Goal: Information Seeking & Learning: Learn about a topic

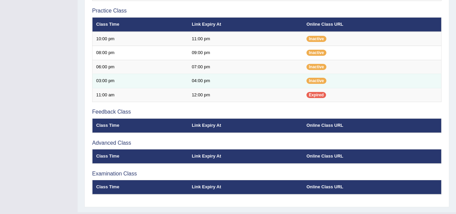
scroll to position [255, 0]
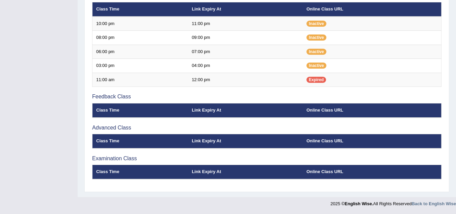
click at [118, 108] on th "Class Time" at bounding box center [141, 110] width 96 height 14
click at [108, 129] on h3 "Advanced Class" at bounding box center [267, 128] width 350 height 6
click at [110, 128] on h3 "Advanced Class" at bounding box center [267, 128] width 350 height 6
click at [107, 111] on th "Class Time" at bounding box center [141, 110] width 96 height 14
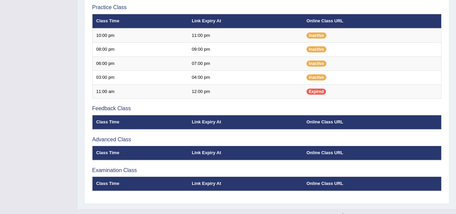
scroll to position [255, 0]
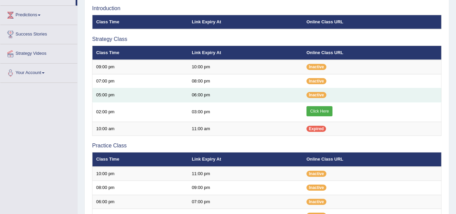
scroll to position [86, 0]
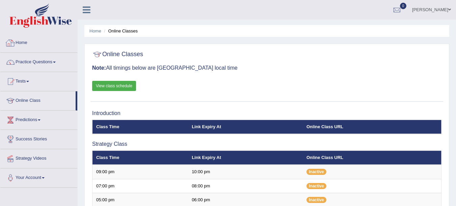
click at [29, 43] on link "Home" at bounding box center [38, 41] width 77 height 17
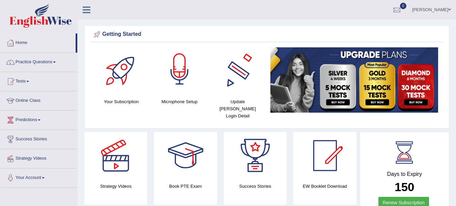
click at [176, 70] on div at bounding box center [179, 70] width 47 height 47
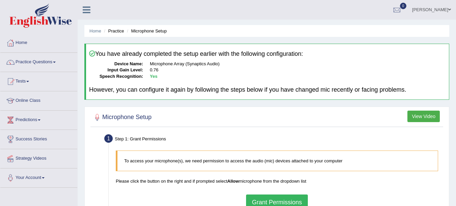
scroll to position [68, 0]
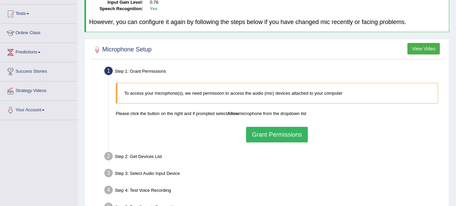
click at [269, 136] on button "Grant Permissions" at bounding box center [276, 135] width 61 height 16
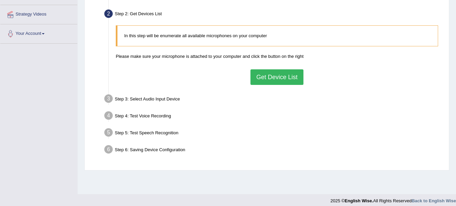
scroll to position [115, 0]
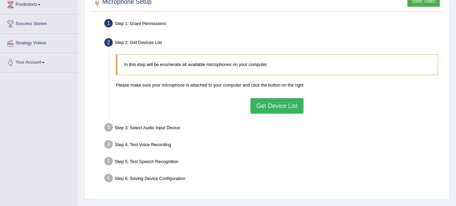
click at [275, 105] on button "Get Device List" at bounding box center [277, 106] width 53 height 16
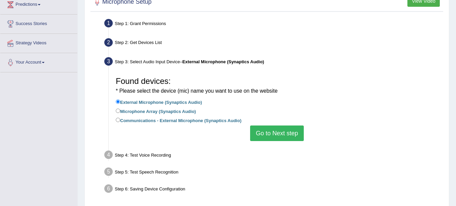
click at [270, 129] on button "Go to Next step" at bounding box center [277, 133] width 54 height 16
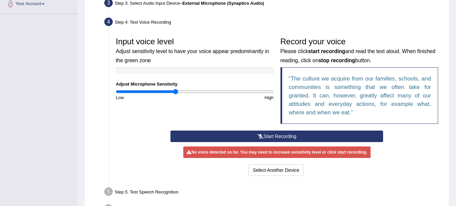
scroll to position [183, 0]
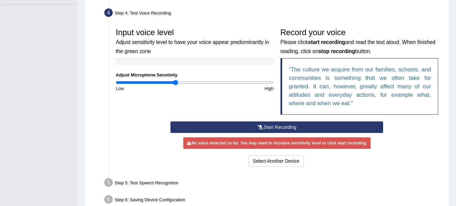
click at [251, 128] on button "Start Recording" at bounding box center [277, 126] width 213 height 11
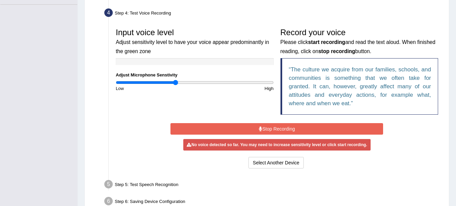
click at [251, 128] on button "Stop Recording" at bounding box center [277, 128] width 213 height 11
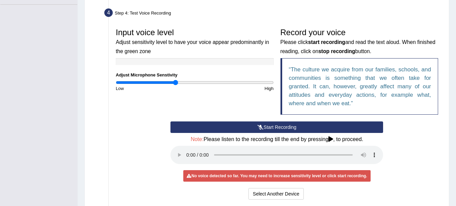
click at [242, 126] on button "Start Recording" at bounding box center [277, 126] width 213 height 11
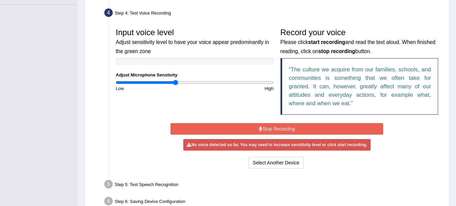
click at [241, 130] on button "Stop Recording" at bounding box center [277, 128] width 213 height 11
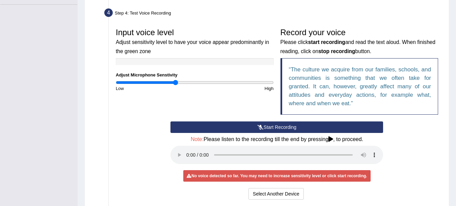
click at [289, 128] on button "Start Recording" at bounding box center [277, 126] width 213 height 11
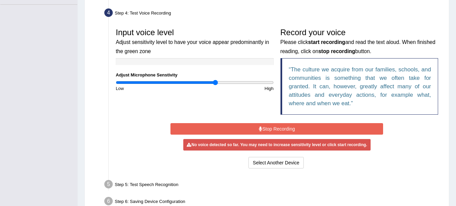
drag, startPoint x: 178, startPoint y: 81, endPoint x: 219, endPoint y: 81, distance: 40.9
type input "1.28"
click at [216, 81] on input "range" at bounding box center [195, 82] width 158 height 5
click at [267, 129] on button "Stop Recording" at bounding box center [277, 128] width 213 height 11
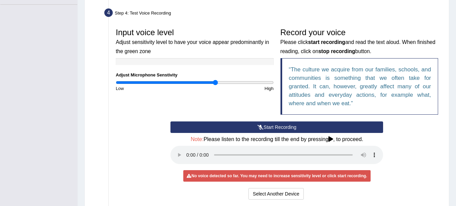
click at [333, 138] on icon at bounding box center [331, 138] width 5 height 5
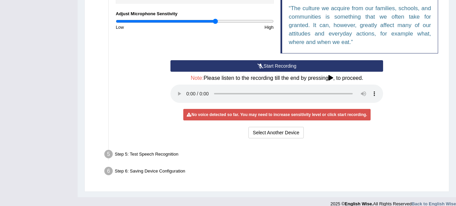
scroll to position [252, 0]
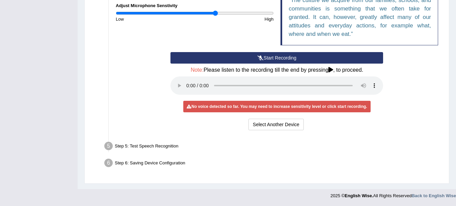
click at [313, 64] on div "Start Recording Stop Recording Note: Please listen to the recording till the en…" at bounding box center [277, 92] width 220 height 80
click at [314, 58] on button "Start Recording" at bounding box center [277, 57] width 213 height 11
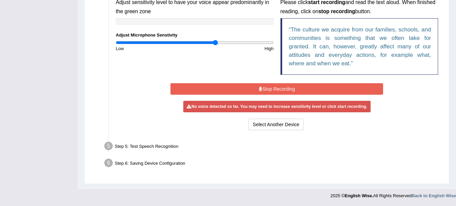
scroll to position [221, 0]
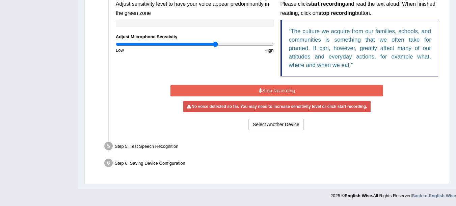
click at [275, 91] on button "Stop Recording" at bounding box center [277, 90] width 213 height 11
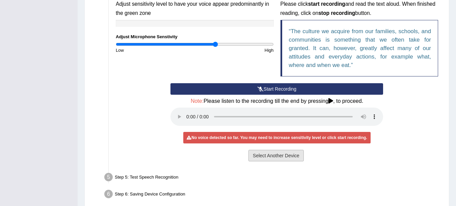
click at [269, 154] on button "Select Another Device" at bounding box center [276, 155] width 55 height 11
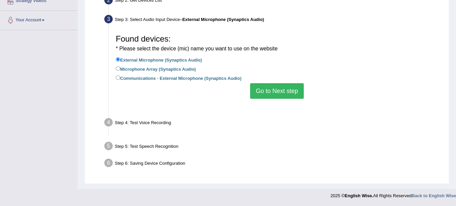
scroll to position [149, 0]
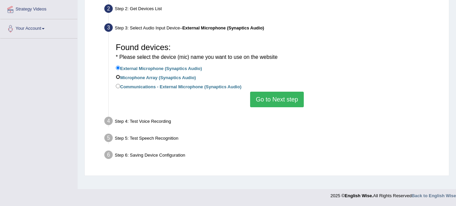
click at [120, 75] on input "Microphone Array (Synaptics Audio)" at bounding box center [118, 77] width 4 height 4
radio input "true"
click at [281, 99] on button "Go to Next step" at bounding box center [277, 100] width 54 height 16
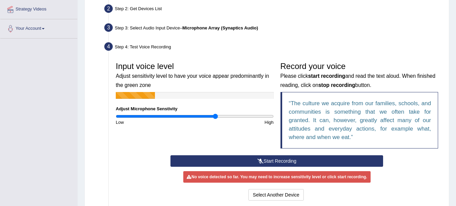
click at [258, 161] on icon at bounding box center [261, 160] width 6 height 5
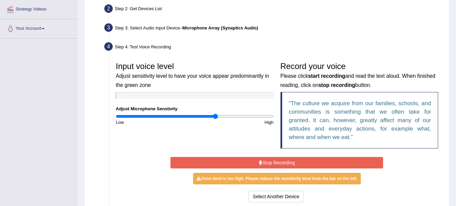
click at [259, 161] on icon at bounding box center [260, 162] width 3 height 5
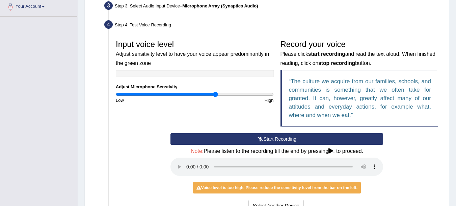
scroll to position [183, 0]
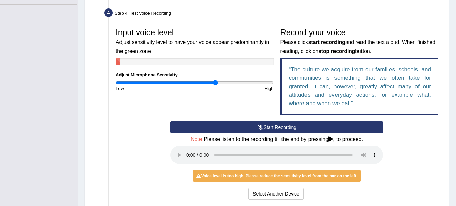
click at [263, 125] on icon at bounding box center [261, 127] width 6 height 5
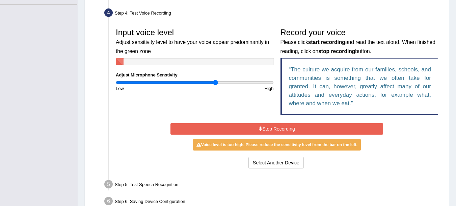
click at [260, 128] on icon at bounding box center [260, 128] width 3 height 5
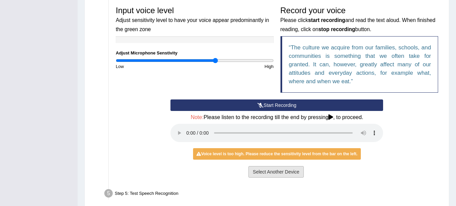
scroll to position [250, 0]
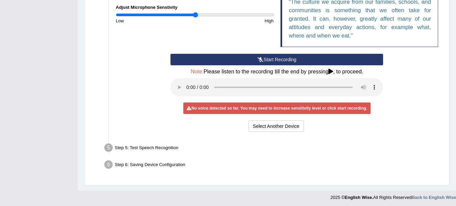
type input "1.02"
click at [195, 17] on input "range" at bounding box center [195, 14] width 158 height 5
click at [223, 63] on button "Start Recording" at bounding box center [277, 59] width 213 height 11
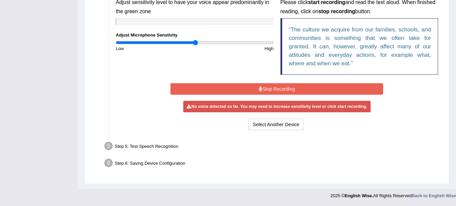
scroll to position [221, 0]
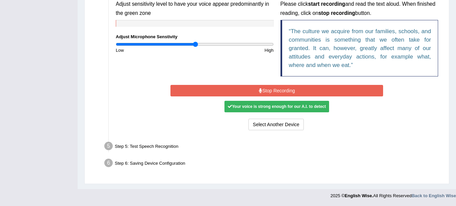
click at [265, 107] on div "Your voice is strong enough for our A.I. to detect" at bounding box center [277, 106] width 105 height 11
click at [270, 90] on button "Stop Recording" at bounding box center [277, 90] width 213 height 11
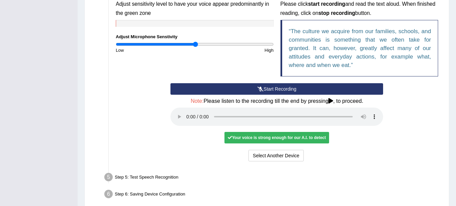
click at [270, 140] on div "Your voice is strong enough for our A.I. to detect" at bounding box center [277, 137] width 105 height 11
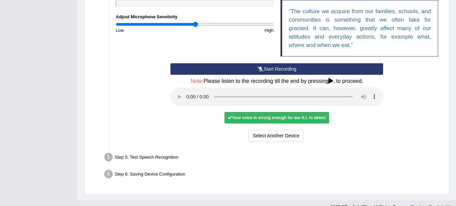
scroll to position [252, 0]
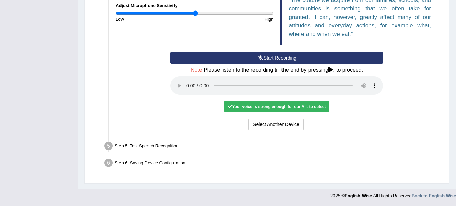
click at [141, 147] on div "Step 5: Test Speech Recognition" at bounding box center [273, 147] width 345 height 15
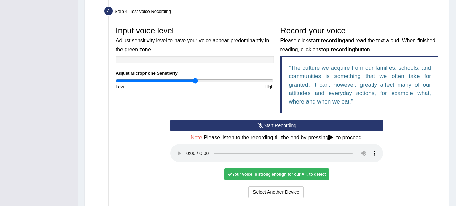
click at [284, 126] on button "Start Recording" at bounding box center [277, 125] width 213 height 11
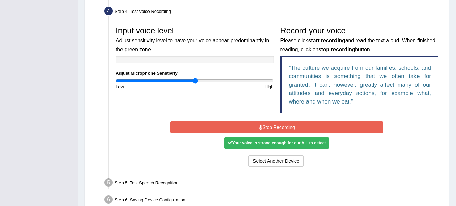
click at [284, 126] on button "Stop Recording" at bounding box center [277, 126] width 213 height 11
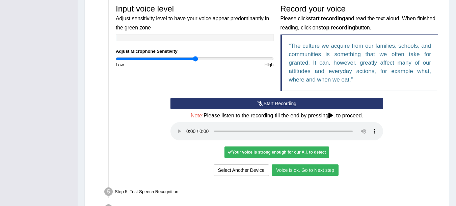
scroll to position [218, 0]
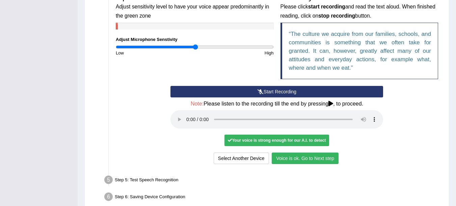
click at [326, 158] on button "Voice is ok. Go to Next step" at bounding box center [305, 157] width 67 height 11
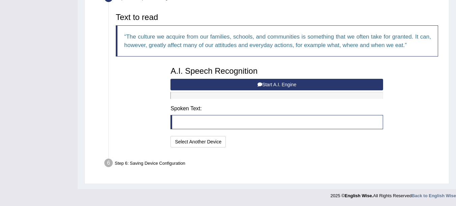
scroll to position [217, 0]
click at [254, 86] on button "Start A.I. Engine" at bounding box center [277, 84] width 213 height 11
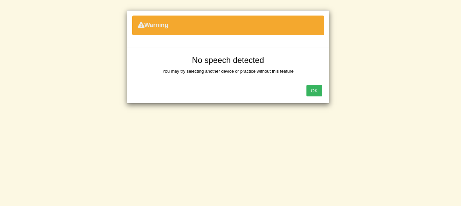
click at [309, 89] on button "OK" at bounding box center [315, 90] width 16 height 11
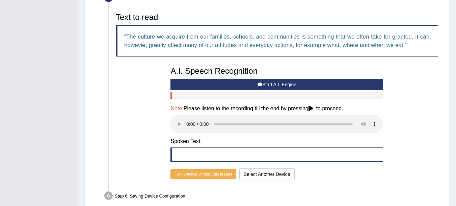
click at [232, 85] on button "Start A.I. Engine" at bounding box center [277, 84] width 213 height 11
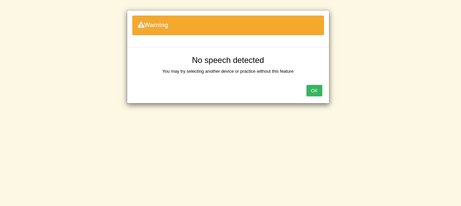
click at [315, 95] on button "OK" at bounding box center [315, 90] width 16 height 11
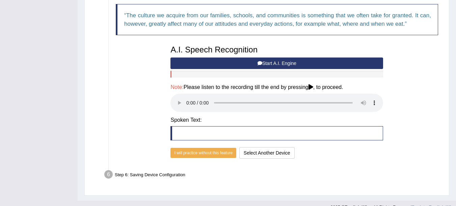
scroll to position [250, 0]
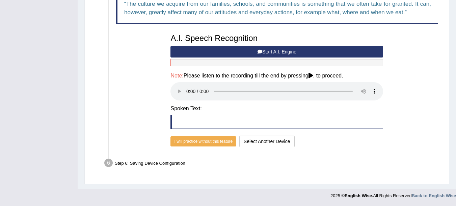
click at [185, 120] on blockquote at bounding box center [277, 122] width 213 height 14
click at [190, 122] on blockquote at bounding box center [277, 122] width 213 height 14
click at [186, 144] on button "I will practice without this feature" at bounding box center [204, 141] width 66 height 10
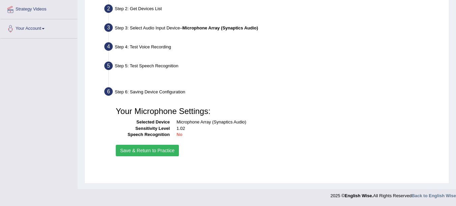
scroll to position [149, 0]
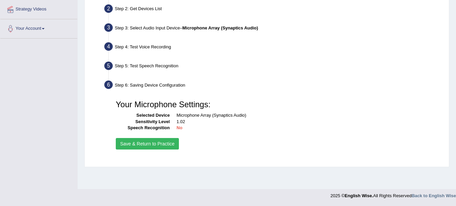
click at [170, 145] on button "Save & Return to Practice" at bounding box center [147, 143] width 63 height 11
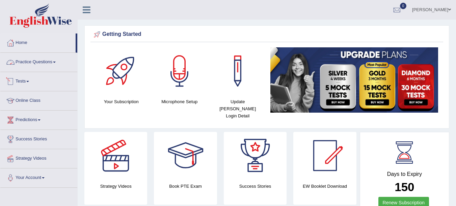
click at [55, 64] on link "Practice Questions" at bounding box center [38, 61] width 77 height 17
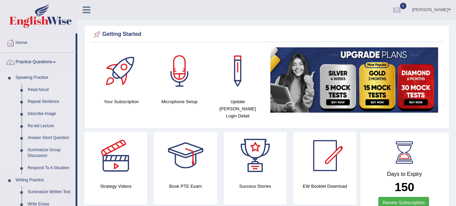
click at [44, 90] on link "Read Aloud" at bounding box center [50, 90] width 51 height 12
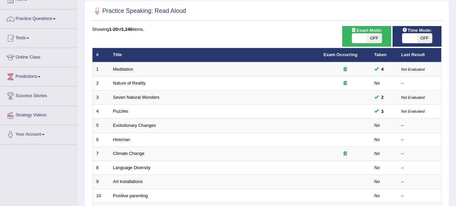
scroll to position [68, 0]
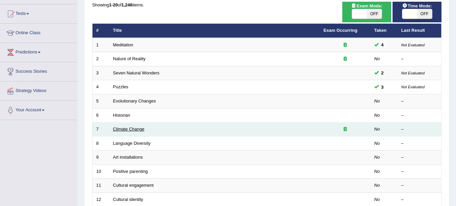
click at [120, 127] on link "Climate Change" at bounding box center [128, 128] width 31 height 5
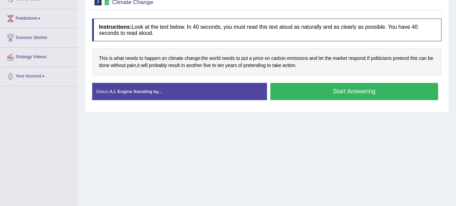
click at [300, 90] on button "Start Answering" at bounding box center [355, 91] width 168 height 17
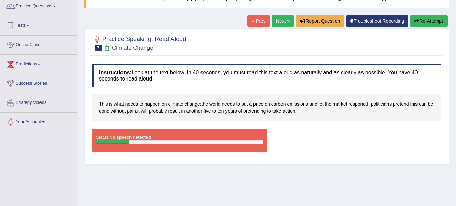
scroll to position [68, 0]
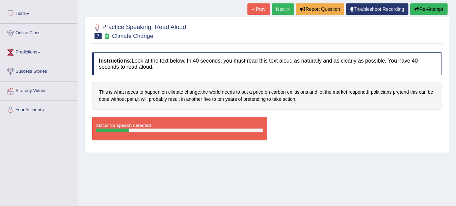
click at [430, 11] on button "Re-Attempt" at bounding box center [429, 8] width 38 height 11
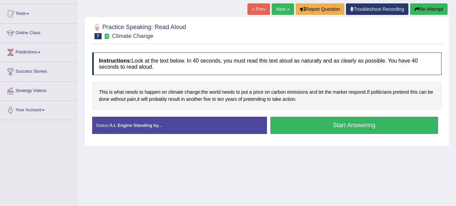
click at [313, 126] on button "Start Answering" at bounding box center [355, 125] width 168 height 17
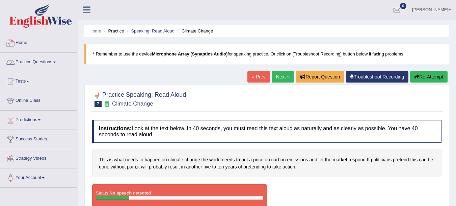
click at [27, 44] on link "Home" at bounding box center [38, 41] width 77 height 17
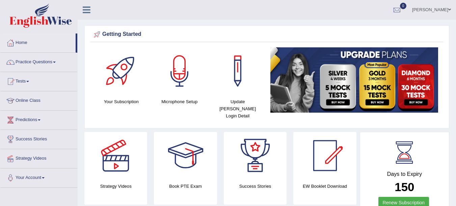
click at [181, 70] on div at bounding box center [179, 70] width 47 height 47
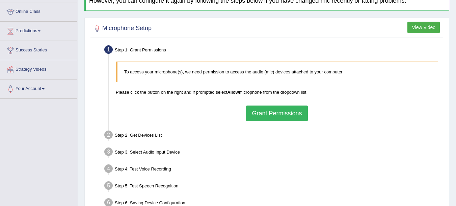
scroll to position [101, 0]
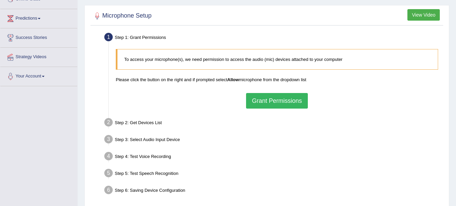
click at [259, 99] on button "Grant Permissions" at bounding box center [276, 101] width 61 height 16
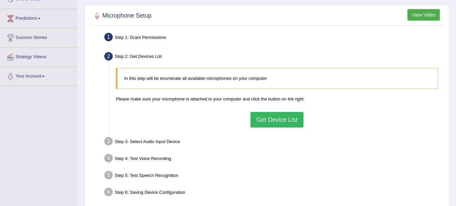
click at [257, 119] on button "Get Device List" at bounding box center [277, 120] width 53 height 16
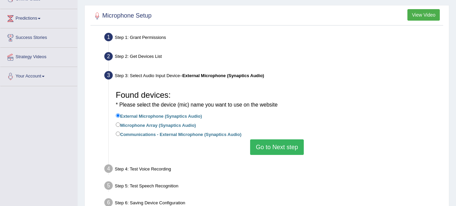
click at [266, 147] on button "Go to Next step" at bounding box center [277, 147] width 54 height 16
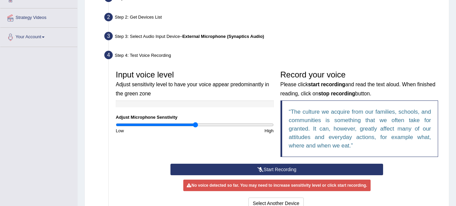
scroll to position [203, 0]
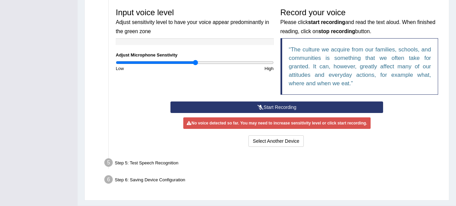
click at [235, 103] on button "Start Recording" at bounding box center [277, 106] width 213 height 11
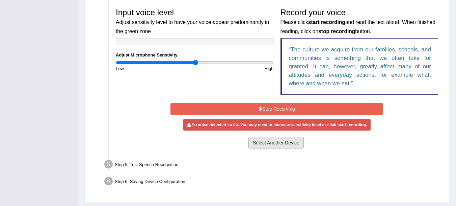
click at [277, 143] on button "Select Another Device" at bounding box center [276, 142] width 55 height 11
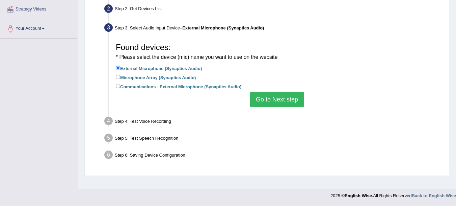
scroll to position [149, 0]
click at [121, 77] on label "Microphone Array (Synaptics Audio)" at bounding box center [156, 76] width 80 height 7
click at [119, 78] on input "Microphone Array (Synaptics Audio)" at bounding box center [118, 77] width 4 height 4
radio input "true"
click at [267, 101] on button "Go to Next step" at bounding box center [277, 100] width 54 height 16
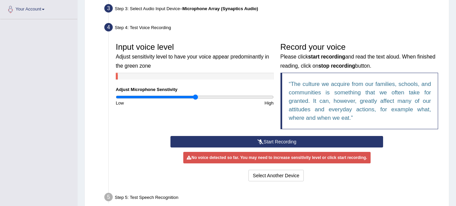
scroll to position [183, 0]
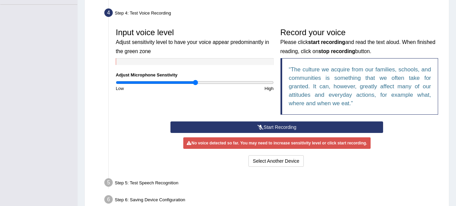
click at [235, 127] on button "Start Recording" at bounding box center [277, 126] width 213 height 11
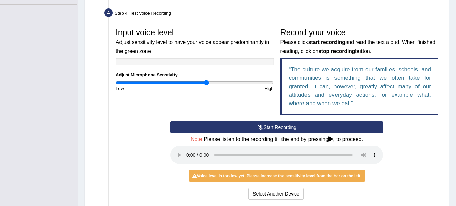
click at [207, 83] on input "range" at bounding box center [195, 82] width 158 height 5
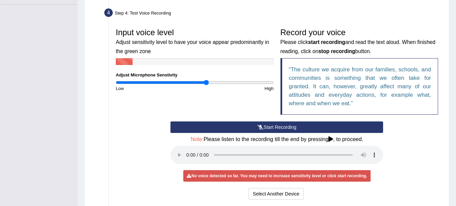
click at [220, 129] on button "Start Recording" at bounding box center [277, 126] width 213 height 11
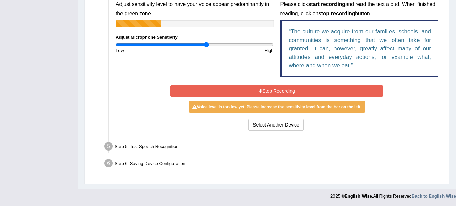
scroll to position [221, 0]
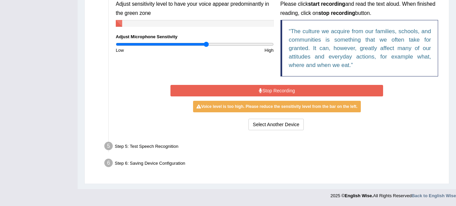
click at [273, 93] on button "Stop Recording" at bounding box center [277, 90] width 213 height 11
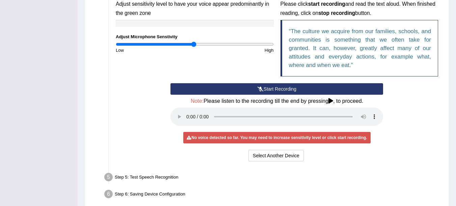
click at [194, 44] on input "range" at bounding box center [195, 44] width 158 height 5
click at [247, 94] on button "Start Recording" at bounding box center [277, 88] width 213 height 11
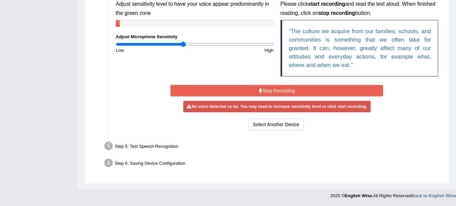
click at [184, 42] on input "range" at bounding box center [195, 44] width 158 height 5
click at [173, 45] on input "range" at bounding box center [195, 44] width 158 height 5
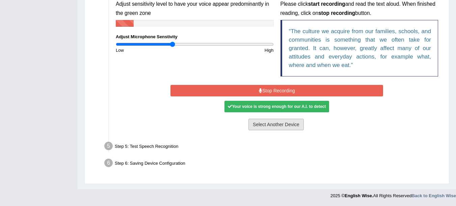
click at [269, 124] on button "Select Another Device" at bounding box center [276, 124] width 55 height 11
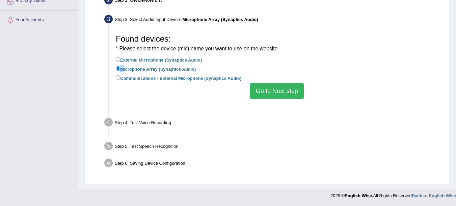
scroll to position [149, 0]
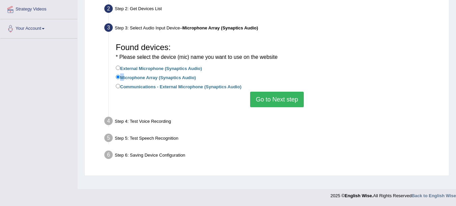
click at [267, 100] on button "Go to Next step" at bounding box center [277, 100] width 54 height 16
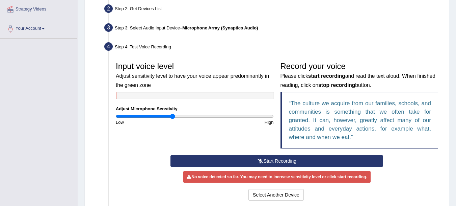
click at [258, 161] on icon at bounding box center [261, 160] width 6 height 5
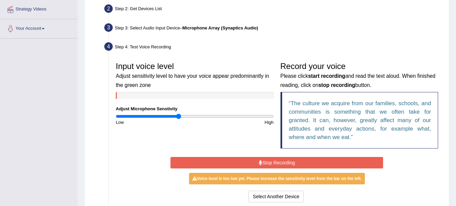
type input "0.8"
click at [178, 115] on input "range" at bounding box center [195, 116] width 158 height 5
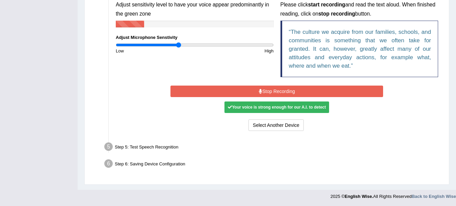
scroll to position [221, 0]
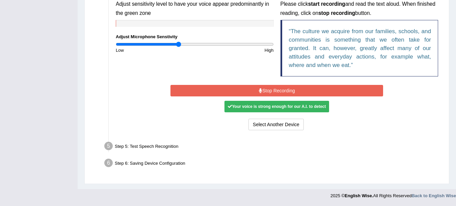
click at [251, 91] on button "Stop Recording" at bounding box center [277, 90] width 213 height 11
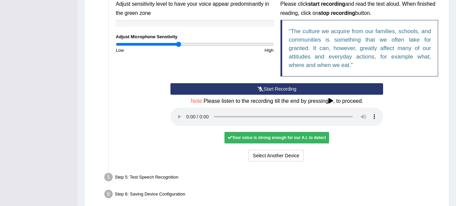
click at [163, 176] on div "Step 5: Test Speech Recognition" at bounding box center [273, 178] width 345 height 15
click at [307, 154] on button "Voice is ok. Go to Next step" at bounding box center [305, 155] width 67 height 11
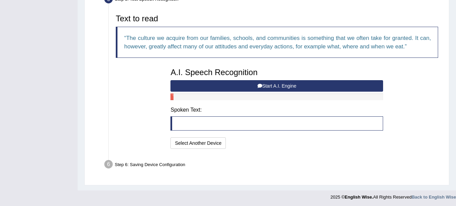
scroll to position [217, 0]
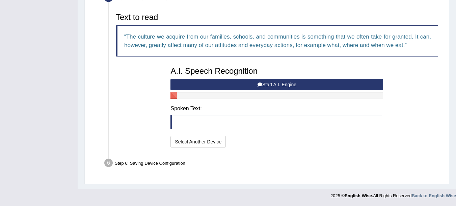
click at [253, 82] on button "Start A.I. Engine" at bounding box center [277, 84] width 213 height 11
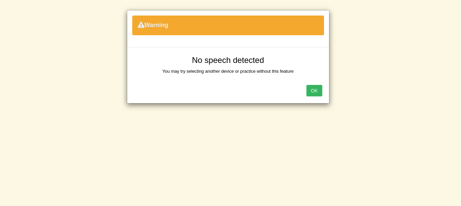
click at [314, 91] on button "OK" at bounding box center [315, 90] width 16 height 11
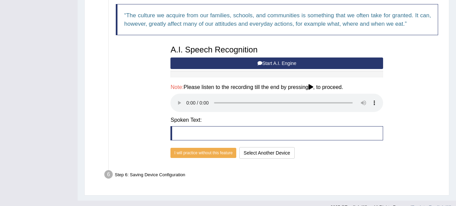
scroll to position [250, 0]
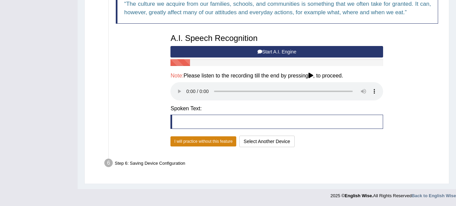
click at [218, 143] on button "I will practice without this feature" at bounding box center [204, 141] width 66 height 10
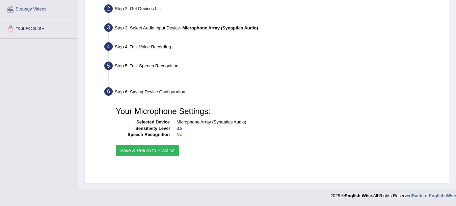
scroll to position [149, 0]
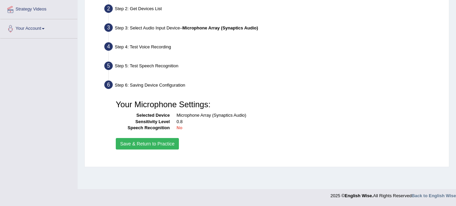
click at [170, 147] on button "Save & Return to Practice" at bounding box center [147, 143] width 63 height 11
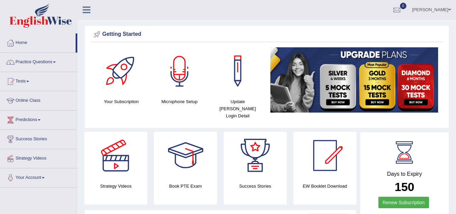
click at [182, 74] on div at bounding box center [179, 70] width 47 height 47
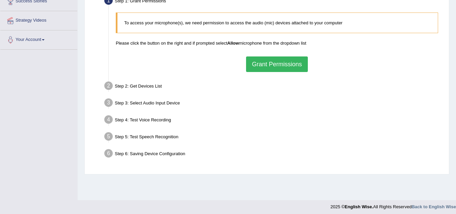
scroll to position [141, 0]
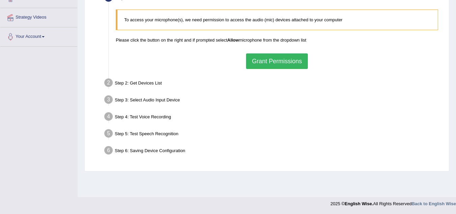
click at [281, 61] on button "Grant Permissions" at bounding box center [276, 61] width 61 height 16
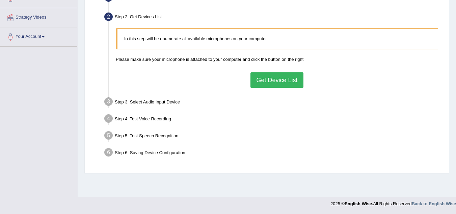
click at [274, 84] on button "Get Device List" at bounding box center [277, 80] width 53 height 16
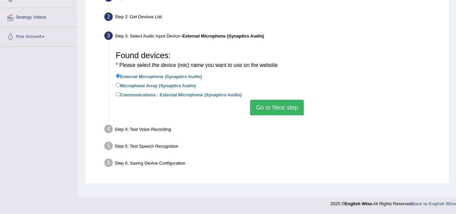
click at [270, 106] on button "Go to Next step" at bounding box center [277, 108] width 54 height 16
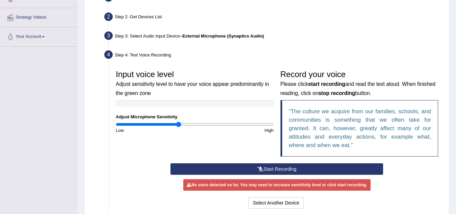
click at [281, 166] on button "Start Recording" at bounding box center [277, 168] width 213 height 11
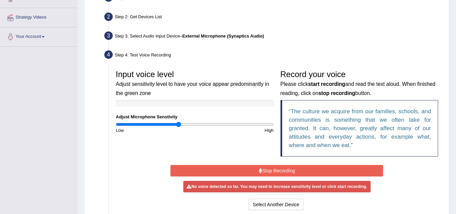
click at [271, 170] on button "Stop Recording" at bounding box center [277, 170] width 213 height 11
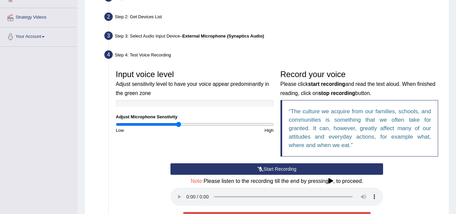
click at [271, 170] on button "Start Recording" at bounding box center [277, 168] width 213 height 11
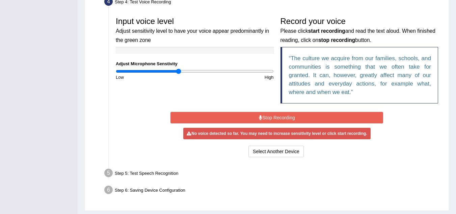
scroll to position [213, 0]
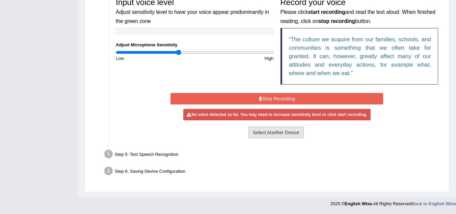
click at [273, 134] on button "Select Another Device" at bounding box center [276, 132] width 55 height 11
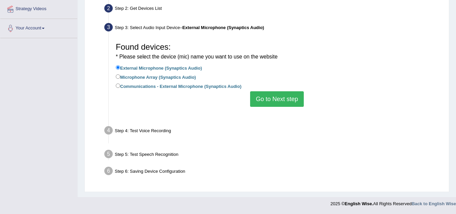
scroll to position [141, 0]
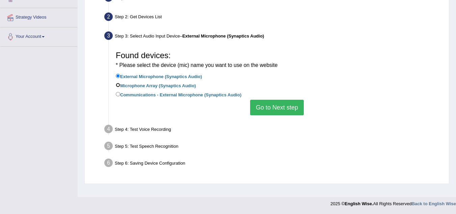
click at [118, 84] on input "Microphone Array (Synaptics Audio)" at bounding box center [118, 85] width 4 height 4
radio input "true"
click at [282, 111] on button "Go to Next step" at bounding box center [277, 108] width 54 height 16
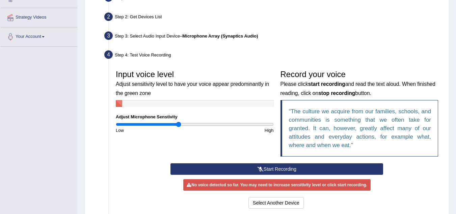
click at [261, 167] on icon at bounding box center [261, 169] width 6 height 5
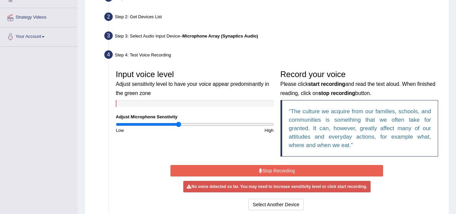
click at [269, 168] on button "Stop Recording" at bounding box center [277, 170] width 213 height 11
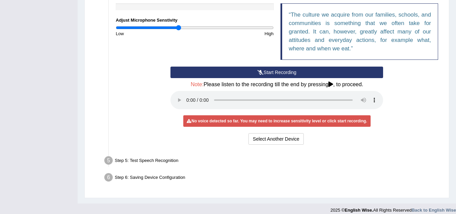
scroll to position [242, 0]
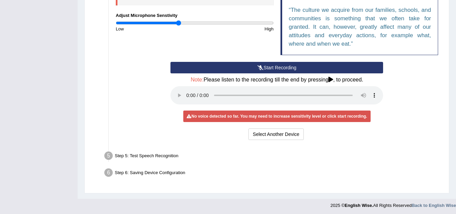
click at [333, 80] on icon at bounding box center [331, 79] width 5 height 5
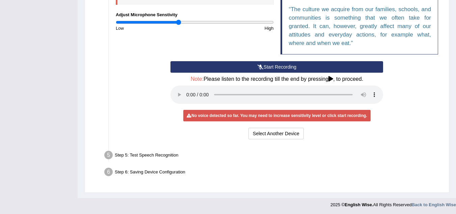
scroll to position [244, 0]
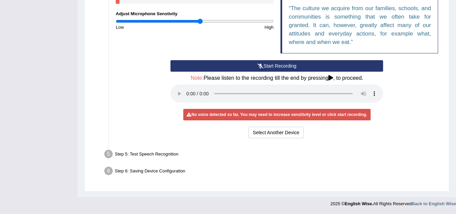
drag, startPoint x: 185, startPoint y: 20, endPoint x: 201, endPoint y: 20, distance: 15.2
type input "1.08"
click at [201, 20] on input "range" at bounding box center [195, 21] width 158 height 5
click at [271, 67] on button "Start Recording" at bounding box center [277, 65] width 213 height 11
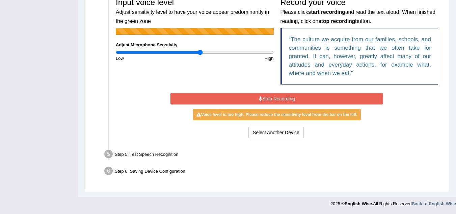
scroll to position [213, 0]
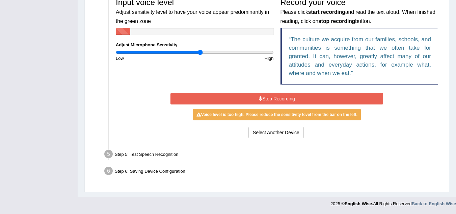
click at [268, 99] on button "Stop Recording" at bounding box center [277, 98] width 213 height 11
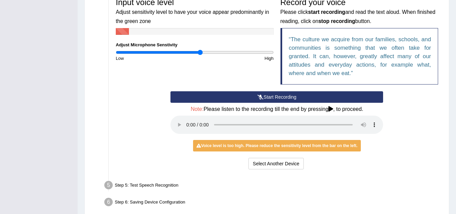
click at [272, 96] on button "Start Recording" at bounding box center [277, 96] width 213 height 11
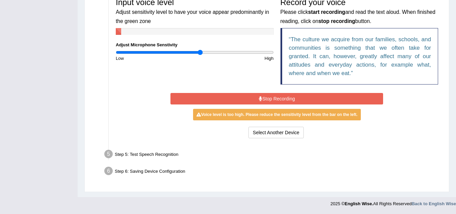
click at [273, 98] on button "Stop Recording" at bounding box center [277, 98] width 213 height 11
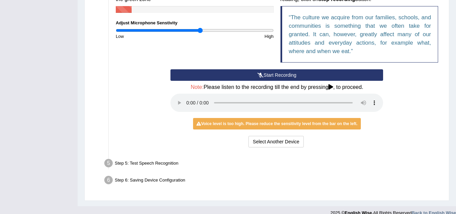
scroll to position [244, 0]
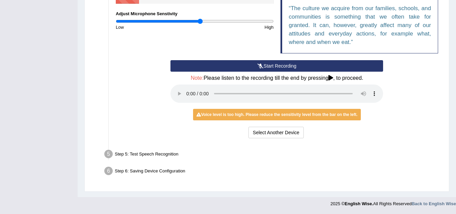
click at [147, 156] on div "Step 5: Test Speech Recognition" at bounding box center [273, 155] width 345 height 15
click at [147, 154] on div "Step 5: Test Speech Recognition" at bounding box center [273, 155] width 345 height 15
click at [131, 170] on div "Step 6: Saving Device Configuration" at bounding box center [273, 172] width 345 height 15
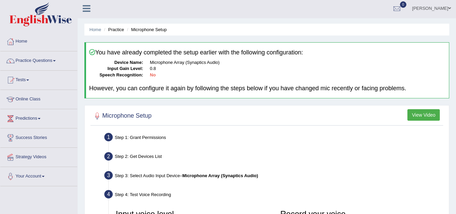
scroll to position [0, 0]
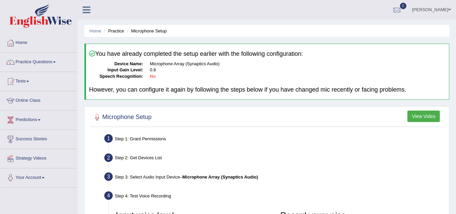
click at [110, 33] on li "Practice" at bounding box center [113, 31] width 22 height 6
click at [113, 32] on li "Practice" at bounding box center [113, 31] width 22 height 6
click at [96, 34] on li "Home" at bounding box center [96, 31] width 12 height 6
click at [97, 29] on link "Home" at bounding box center [96, 30] width 12 height 5
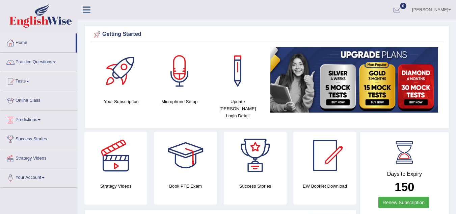
click at [117, 69] on div at bounding box center [121, 70] width 47 height 47
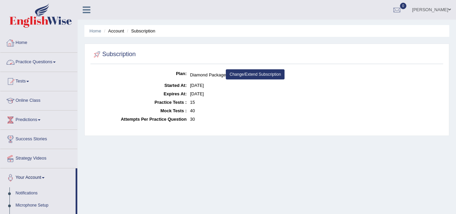
click at [56, 62] on span at bounding box center [54, 61] width 3 height 1
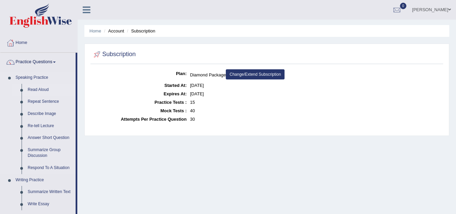
click at [41, 89] on link "Read Aloud" at bounding box center [50, 90] width 51 height 12
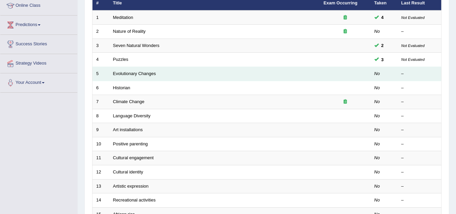
scroll to position [101, 0]
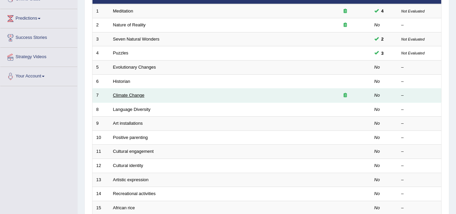
click at [142, 95] on link "Climate Change" at bounding box center [128, 95] width 31 height 5
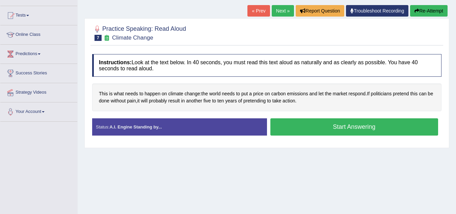
scroll to position [68, 0]
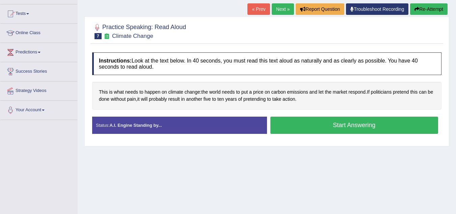
click at [351, 127] on button "Start Answering" at bounding box center [355, 125] width 168 height 17
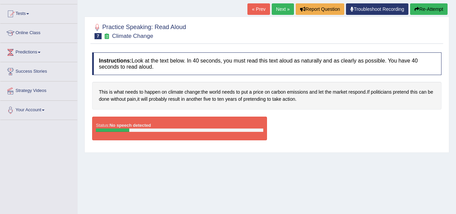
click at [115, 132] on div "Status: No speech detected" at bounding box center [179, 129] width 175 height 24
click at [434, 9] on button "Re-Attempt" at bounding box center [429, 8] width 38 height 11
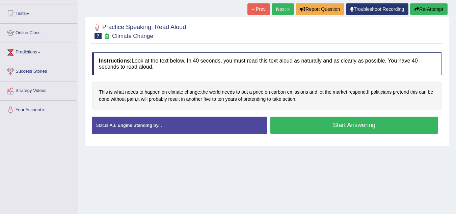
click at [340, 123] on button "Start Answering" at bounding box center [355, 125] width 168 height 17
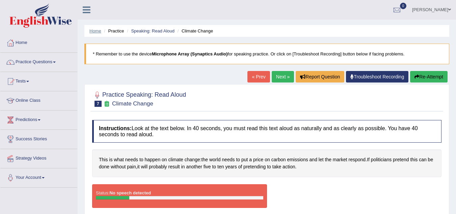
click at [92, 31] on link "Home" at bounding box center [96, 30] width 12 height 5
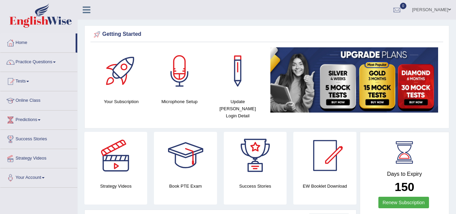
click at [182, 75] on div at bounding box center [179, 70] width 47 height 47
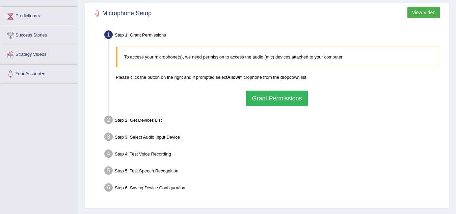
scroll to position [135, 0]
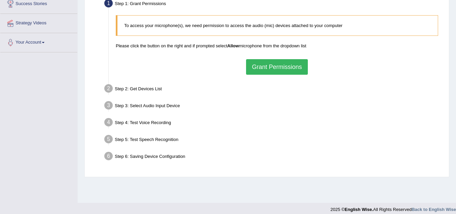
click at [290, 70] on button "Grant Permissions" at bounding box center [276, 67] width 61 height 16
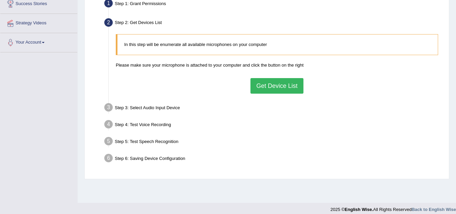
click at [285, 90] on button "Get Device List" at bounding box center [277, 86] width 53 height 16
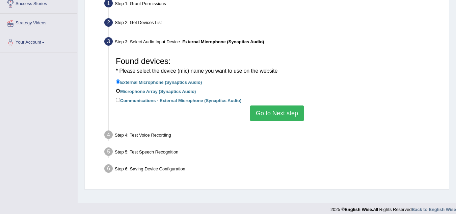
click at [119, 91] on input "Microphone Array (Synaptics Audio)" at bounding box center [118, 91] width 4 height 4
radio input "true"
click at [272, 116] on button "Go to Next step" at bounding box center [277, 113] width 54 height 16
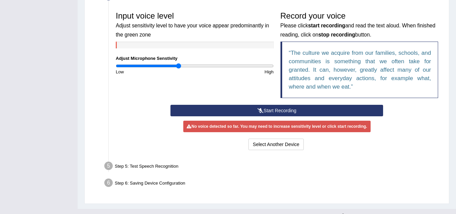
scroll to position [211, 0]
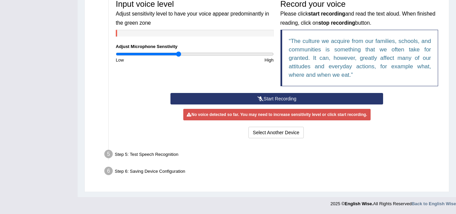
click at [258, 109] on div "No voice detected so far. You may need to increase sensitivity level or click s…" at bounding box center [276, 114] width 187 height 11
click at [271, 94] on button "Start Recording" at bounding box center [277, 98] width 213 height 11
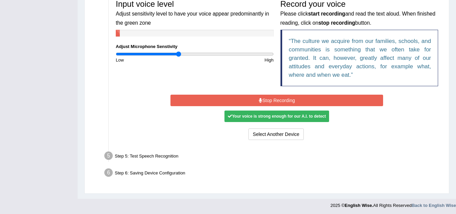
click at [287, 101] on button "Stop Recording" at bounding box center [277, 100] width 213 height 11
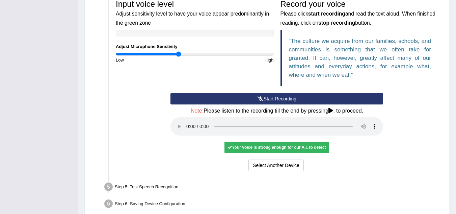
click at [278, 152] on div "Your voice is strong enough for our A.I. to detect" at bounding box center [277, 147] width 105 height 11
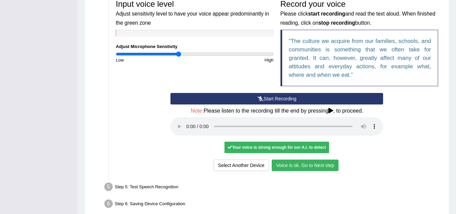
click at [314, 165] on button "Voice is ok. Go to Next step" at bounding box center [305, 164] width 67 height 11
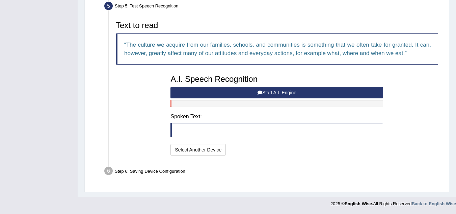
scroll to position [209, 0]
click at [265, 92] on button "Start A.I. Engine" at bounding box center [277, 92] width 213 height 11
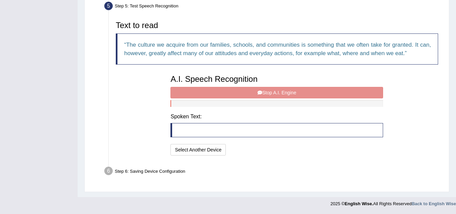
click at [279, 93] on div "A.I. Speech Recognition Start A.I. Engine Stop A.I. Engine Note: Please listen …" at bounding box center [277, 114] width 220 height 86
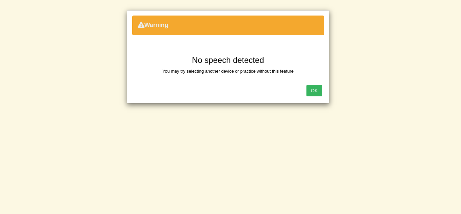
click at [317, 90] on button "OK" at bounding box center [315, 90] width 16 height 11
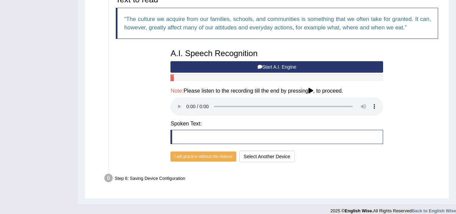
scroll to position [242, 0]
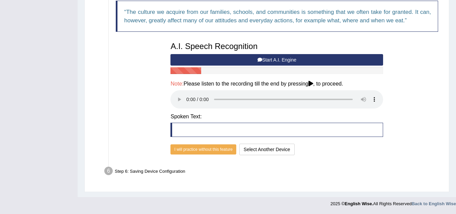
click at [196, 131] on blockquote at bounding box center [277, 130] width 213 height 14
click at [190, 130] on blockquote at bounding box center [277, 130] width 213 height 14
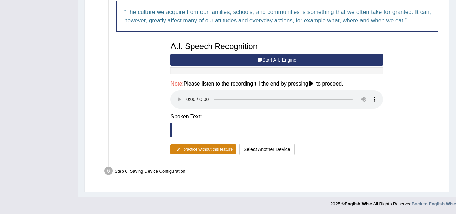
click at [197, 150] on button "I will practice without this feature" at bounding box center [204, 149] width 66 height 10
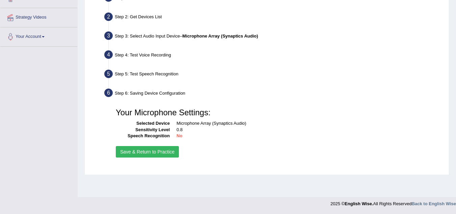
scroll to position [141, 0]
click at [146, 150] on button "Save & Return to Practice" at bounding box center [147, 151] width 63 height 11
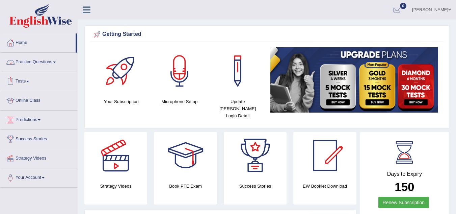
click at [56, 61] on span at bounding box center [54, 61] width 3 height 1
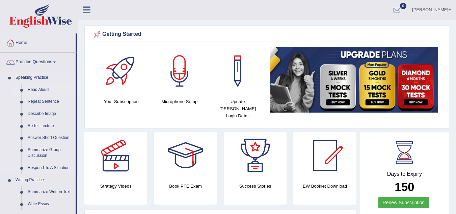
click at [44, 90] on link "Read Aloud" at bounding box center [50, 90] width 51 height 12
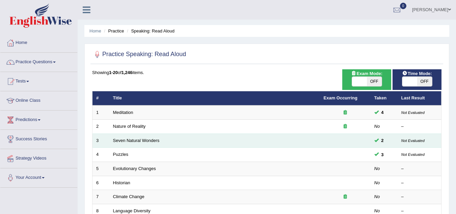
click at [126, 143] on td "Seven Natural Wonders" at bounding box center [214, 140] width 211 height 14
click at [128, 140] on link "Seven Natural Wonders" at bounding box center [136, 140] width 47 height 5
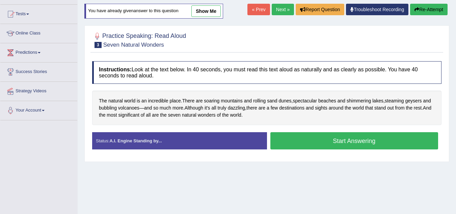
scroll to position [68, 0]
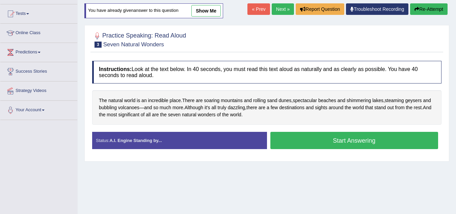
click at [358, 140] on button "Start Answering" at bounding box center [355, 140] width 168 height 17
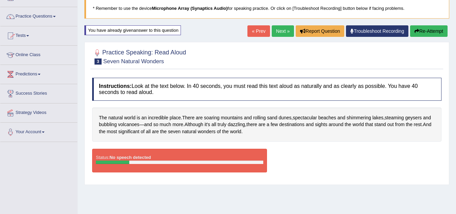
scroll to position [34, 0]
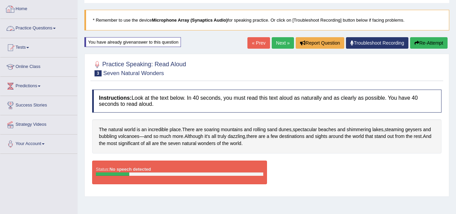
click at [26, 8] on link "Home" at bounding box center [38, 8] width 77 height 17
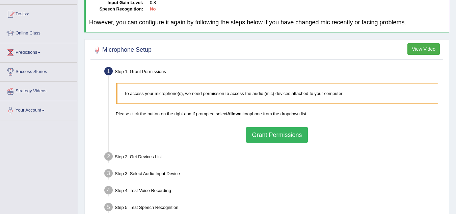
scroll to position [68, 0]
click at [292, 132] on button "Grant Permissions" at bounding box center [276, 135] width 61 height 16
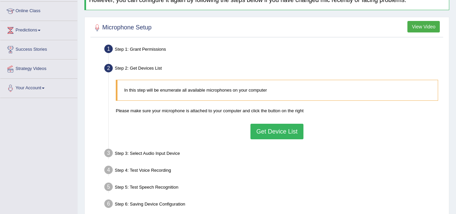
scroll to position [135, 0]
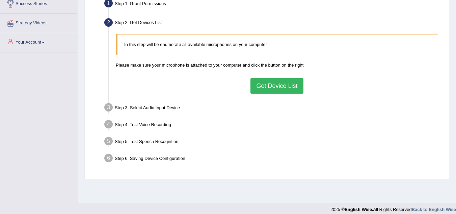
click at [278, 87] on button "Get Device List" at bounding box center [277, 86] width 53 height 16
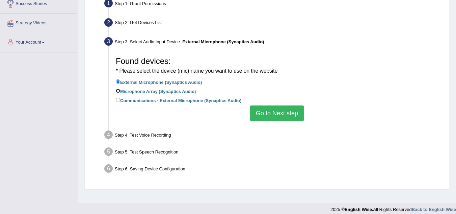
click at [117, 90] on input "Microphone Array (Synaptics Audio)" at bounding box center [118, 91] width 4 height 4
radio input "true"
click at [270, 113] on button "Go to Next step" at bounding box center [277, 113] width 54 height 16
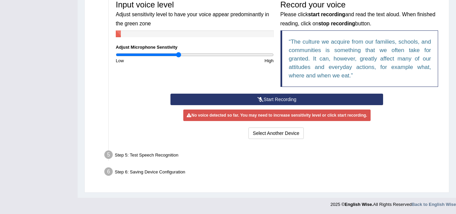
scroll to position [211, 0]
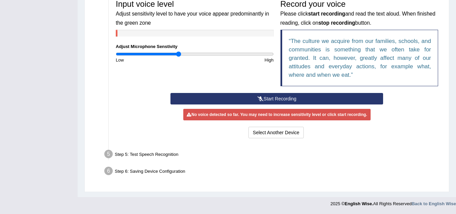
click at [277, 101] on button "Start Recording" at bounding box center [277, 98] width 213 height 11
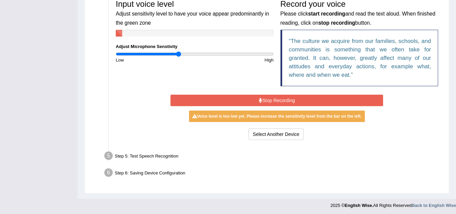
click at [279, 102] on button "Stop Recording" at bounding box center [277, 100] width 213 height 11
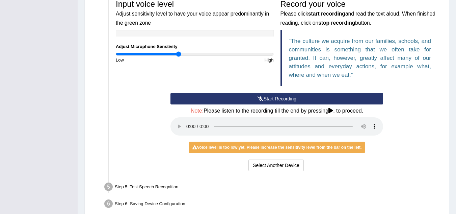
click at [264, 149] on div "Voice level is too low yet. Please increase the sensitivity level from the bar …" at bounding box center [277, 147] width 176 height 11
click at [285, 150] on div "Voice level is too low yet. Please increase the sensitivity level from the bar …" at bounding box center [277, 147] width 176 height 11
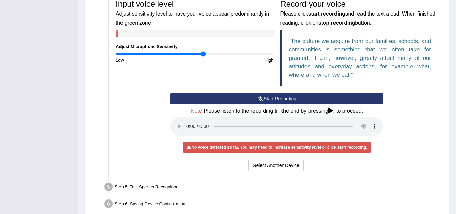
drag, startPoint x: 179, startPoint y: 53, endPoint x: 204, endPoint y: 62, distance: 25.9
click at [203, 51] on input "range" at bounding box center [195, 53] width 158 height 5
click at [276, 98] on button "Start Recording" at bounding box center [277, 98] width 213 height 11
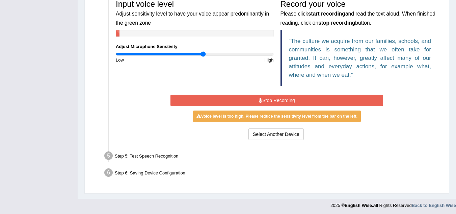
click at [285, 97] on button "Stop Recording" at bounding box center [277, 100] width 213 height 11
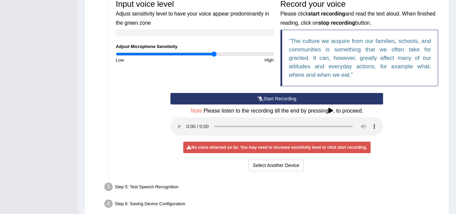
drag, startPoint x: 204, startPoint y: 53, endPoint x: 215, endPoint y: 59, distance: 13.2
click at [215, 56] on input "range" at bounding box center [195, 53] width 158 height 5
drag, startPoint x: 213, startPoint y: 53, endPoint x: 248, endPoint y: 54, distance: 35.5
type input "1.7"
click at [248, 54] on input "range" at bounding box center [195, 53] width 158 height 5
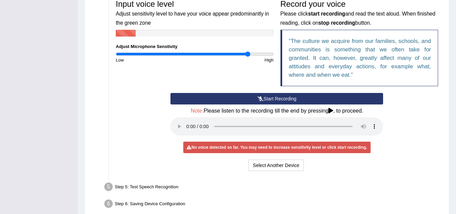
click at [282, 98] on button "Start Recording" at bounding box center [277, 98] width 213 height 11
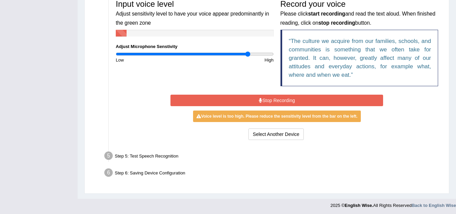
click at [258, 104] on button "Stop Recording" at bounding box center [277, 100] width 213 height 11
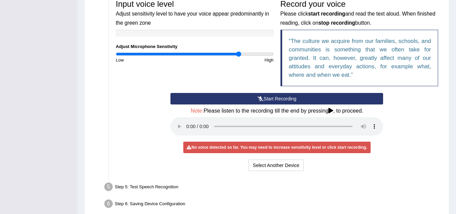
drag, startPoint x: 247, startPoint y: 52, endPoint x: 239, endPoint y: 55, distance: 8.1
click at [239, 55] on input "range" at bounding box center [195, 53] width 158 height 5
drag, startPoint x: 239, startPoint y: 55, endPoint x: 243, endPoint y: 55, distance: 4.1
click at [243, 55] on input "range" at bounding box center [195, 53] width 158 height 5
click at [245, 54] on input "range" at bounding box center [195, 53] width 158 height 5
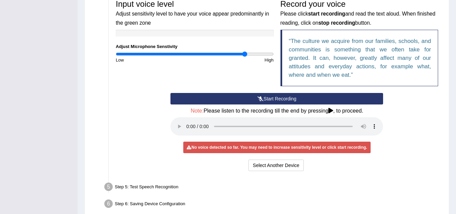
click at [333, 109] on icon at bounding box center [331, 110] width 5 height 5
drag, startPoint x: 332, startPoint y: 111, endPoint x: 322, endPoint y: 109, distance: 9.6
click at [331, 111] on icon at bounding box center [331, 110] width 5 height 5
click at [265, 99] on button "Start Recording" at bounding box center [277, 98] width 213 height 11
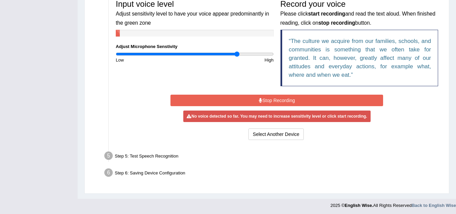
drag, startPoint x: 244, startPoint y: 53, endPoint x: 238, endPoint y: 54, distance: 6.5
click at [238, 54] on input "range" at bounding box center [195, 53] width 158 height 5
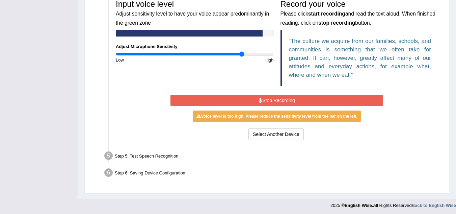
drag, startPoint x: 238, startPoint y: 54, endPoint x: 242, endPoint y: 55, distance: 3.7
click at [242, 55] on input "range" at bounding box center [195, 53] width 158 height 5
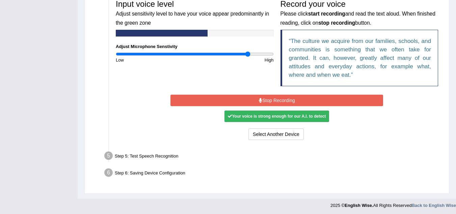
drag, startPoint x: 243, startPoint y: 54, endPoint x: 249, endPoint y: 55, distance: 5.4
click at [249, 55] on input "range" at bounding box center [195, 53] width 158 height 5
type input "1.74"
click at [252, 56] on input "range" at bounding box center [195, 53] width 158 height 5
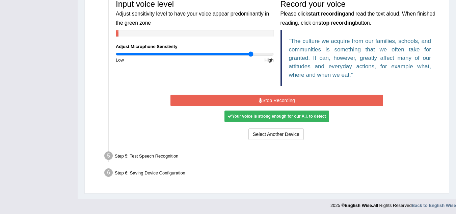
click at [277, 96] on button "Stop Recording" at bounding box center [277, 100] width 213 height 11
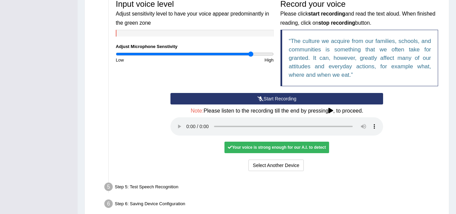
click at [251, 147] on div "Your voice is strong enough for our A.I. to detect" at bounding box center [277, 147] width 105 height 11
click at [266, 147] on div "Your voice is strong enough for our A.I. to detect" at bounding box center [277, 147] width 105 height 11
click at [267, 149] on div "Your voice is strong enough for our A.I. to detect" at bounding box center [277, 147] width 105 height 11
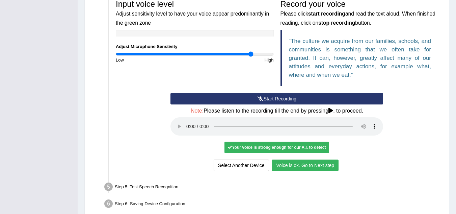
click at [297, 166] on button "Voice is ok. Go to Next step" at bounding box center [305, 164] width 67 height 11
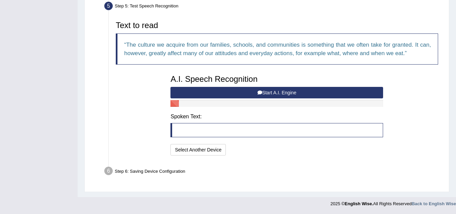
scroll to position [209, 0]
click at [258, 91] on icon at bounding box center [260, 92] width 5 height 5
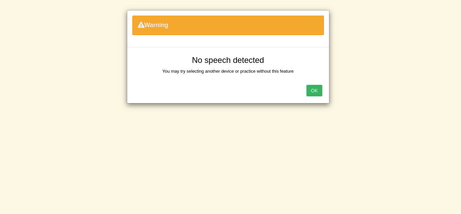
drag, startPoint x: 322, startPoint y: 94, endPoint x: 314, endPoint y: 90, distance: 9.2
click at [322, 94] on button "OK" at bounding box center [315, 90] width 16 height 11
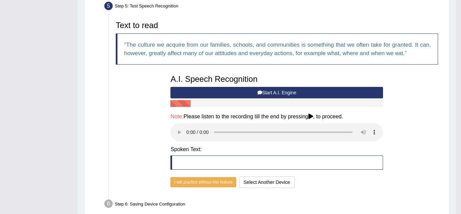
click at [314, 90] on button "Start A.I. Engine" at bounding box center [277, 92] width 213 height 11
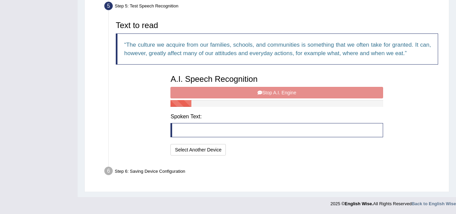
click at [272, 94] on div "A.I. Speech Recognition Start A.I. Engine Stop A.I. Engine Note: Please listen …" at bounding box center [277, 114] width 220 height 86
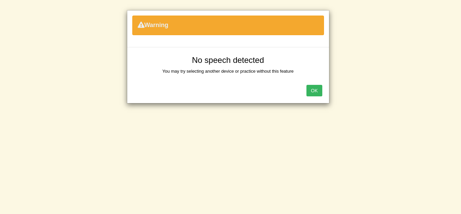
click at [318, 91] on button "OK" at bounding box center [315, 90] width 16 height 11
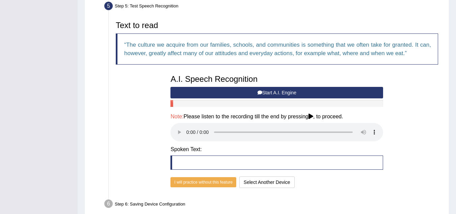
click at [264, 94] on button "Start A.I. Engine" at bounding box center [277, 92] width 213 height 11
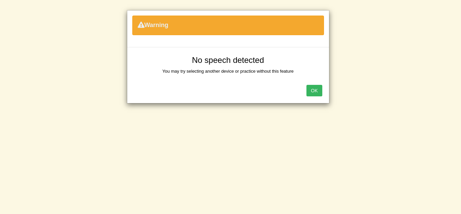
click at [311, 95] on button "OK" at bounding box center [315, 90] width 16 height 11
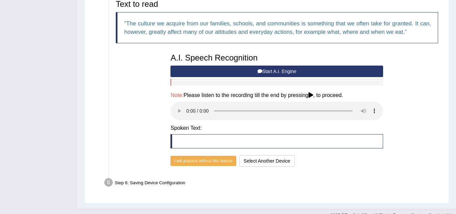
scroll to position [242, 0]
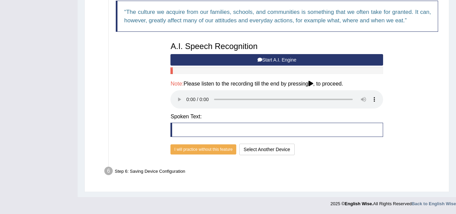
drag, startPoint x: 170, startPoint y: 133, endPoint x: 193, endPoint y: 133, distance: 22.3
click at [193, 133] on div "A.I. Speech Recognition Start A.I. Engine Stop A.I. Engine Note: Please listen …" at bounding box center [277, 98] width 220 height 119
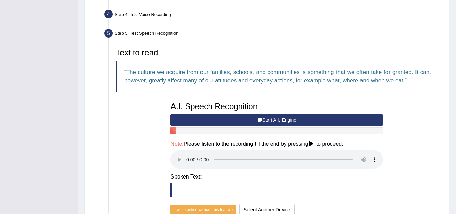
scroll to position [174, 0]
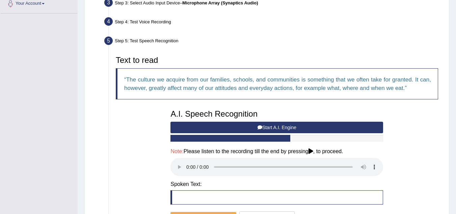
click at [300, 123] on button "Start A.I. Engine" at bounding box center [277, 127] width 213 height 11
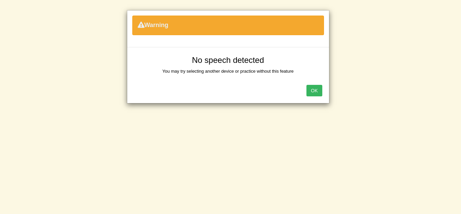
click at [315, 93] on button "OK" at bounding box center [315, 90] width 16 height 11
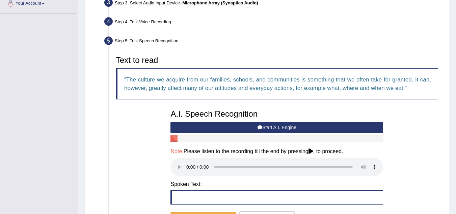
click at [274, 127] on button "Start A.I. Engine" at bounding box center [277, 127] width 213 height 11
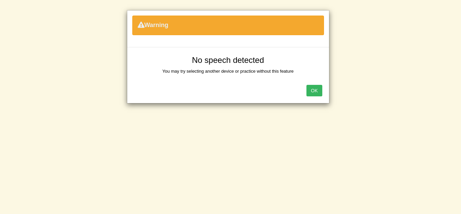
click at [322, 92] on button "OK" at bounding box center [315, 90] width 16 height 11
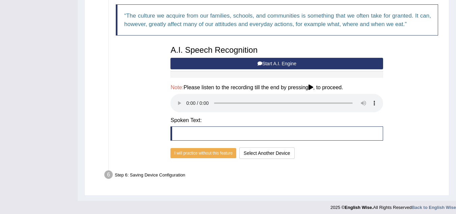
scroll to position [242, 0]
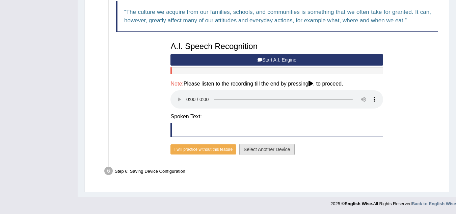
click at [284, 151] on button "Select Another Device" at bounding box center [267, 149] width 55 height 11
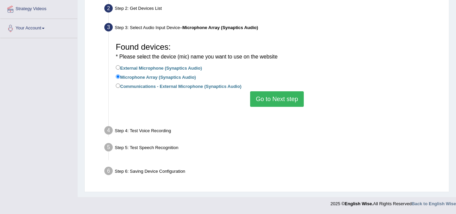
scroll to position [141, 0]
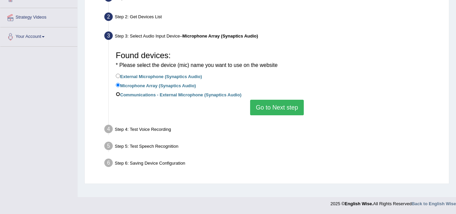
click at [117, 94] on input "Communications - External Microphone (Synaptics Audio)" at bounding box center [118, 94] width 4 height 4
radio input "true"
click at [277, 106] on button "Go to Next step" at bounding box center [277, 108] width 54 height 16
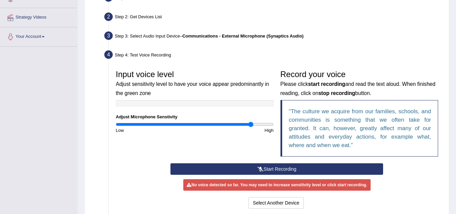
click at [268, 172] on button "Start Recording" at bounding box center [277, 168] width 213 height 11
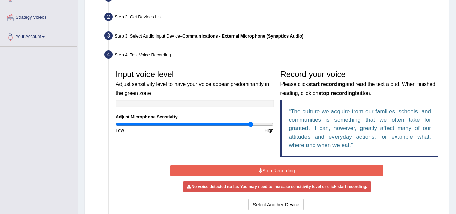
click at [267, 170] on button "Stop Recording" at bounding box center [277, 170] width 213 height 11
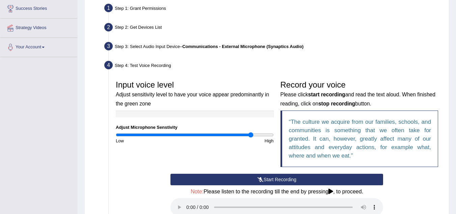
scroll to position [175, 0]
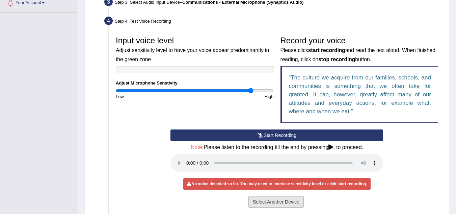
click at [279, 202] on button "Select Another Device" at bounding box center [276, 201] width 55 height 11
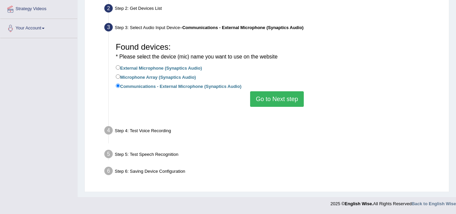
scroll to position [141, 0]
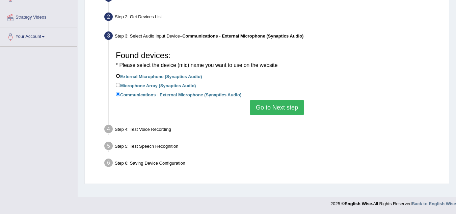
click at [119, 75] on input "External Microphone (Synaptics Audio)" at bounding box center [118, 76] width 4 height 4
radio input "true"
click at [265, 109] on button "Go to Next step" at bounding box center [277, 108] width 54 height 16
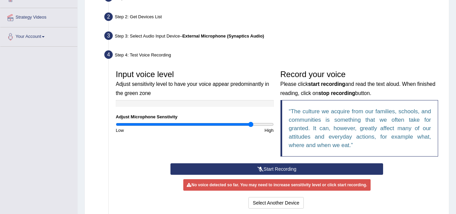
click at [274, 168] on button "Start Recording" at bounding box center [277, 168] width 213 height 11
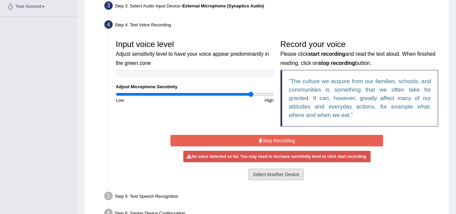
scroll to position [208, 0]
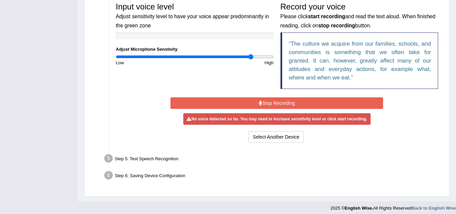
click at [263, 102] on button "Stop Recording" at bounding box center [277, 102] width 213 height 11
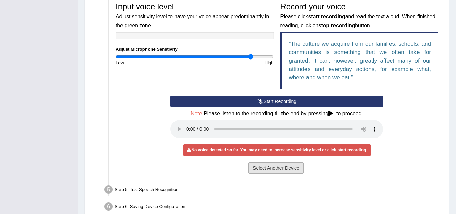
click at [264, 171] on button "Select Another Device" at bounding box center [276, 167] width 55 height 11
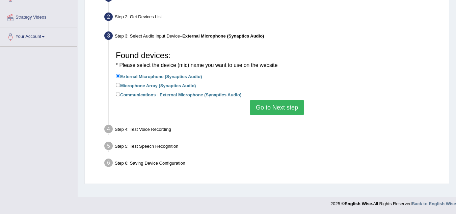
scroll to position [141, 0]
click at [119, 85] on input "Microphone Array (Synaptics Audio)" at bounding box center [118, 85] width 4 height 4
radio input "true"
click at [263, 108] on button "Go to Next step" at bounding box center [277, 108] width 54 height 16
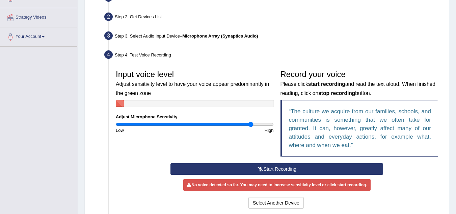
click at [270, 170] on button "Start Recording" at bounding box center [277, 168] width 213 height 11
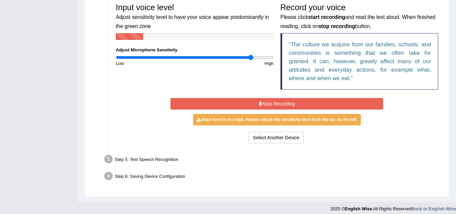
scroll to position [208, 0]
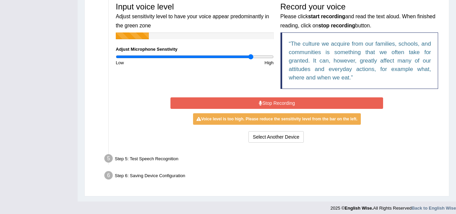
click at [260, 101] on icon at bounding box center [260, 103] width 3 height 5
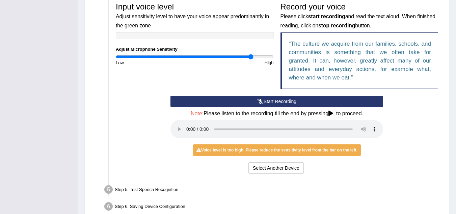
click at [266, 100] on button "Start Recording" at bounding box center [277, 101] width 213 height 11
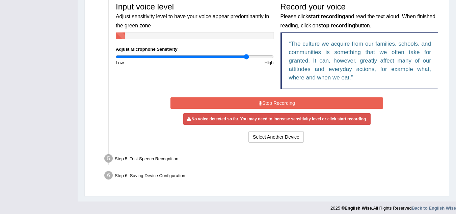
drag, startPoint x: 251, startPoint y: 57, endPoint x: 274, endPoint y: 79, distance: 32.7
click at [246, 57] on input "range" at bounding box center [195, 56] width 158 height 5
click at [242, 56] on input "range" at bounding box center [195, 56] width 158 height 5
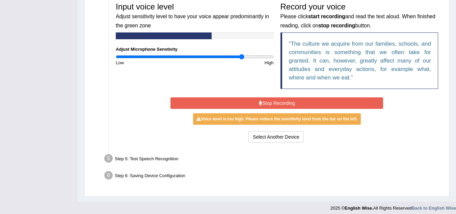
click at [239, 57] on input "range" at bounding box center [195, 56] width 158 height 5
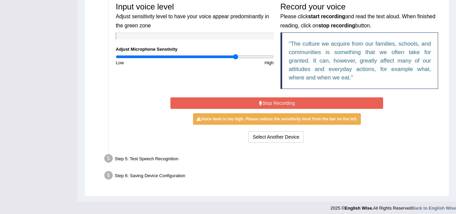
type input "1.54"
click at [235, 58] on input "range" at bounding box center [195, 56] width 158 height 5
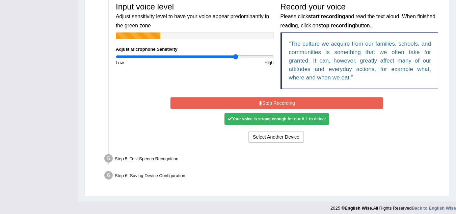
click at [272, 101] on button "Stop Recording" at bounding box center [277, 102] width 213 height 11
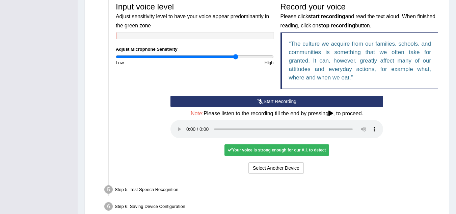
click at [252, 150] on div "Your voice is strong enough for our A.I. to detect" at bounding box center [277, 149] width 105 height 11
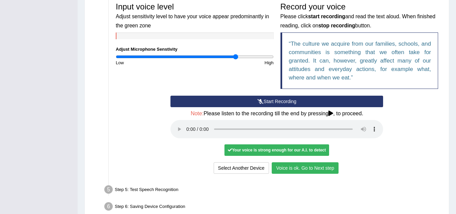
click at [292, 167] on button "Voice is ok. Go to Next step" at bounding box center [305, 167] width 67 height 11
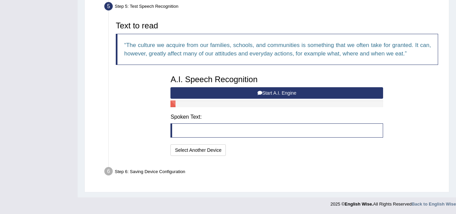
scroll to position [209, 0]
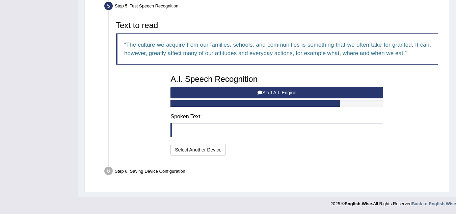
click at [268, 93] on button "Start A.I. Engine" at bounding box center [277, 92] width 213 height 11
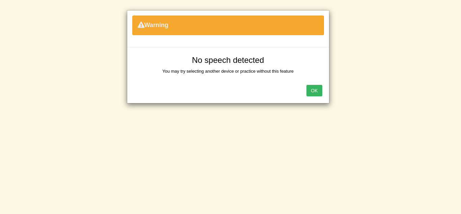
click at [318, 89] on button "OK" at bounding box center [315, 90] width 16 height 11
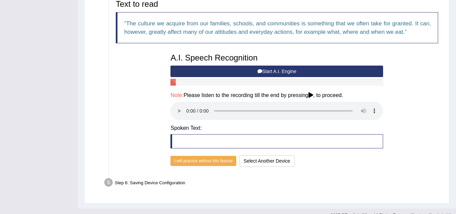
scroll to position [242, 0]
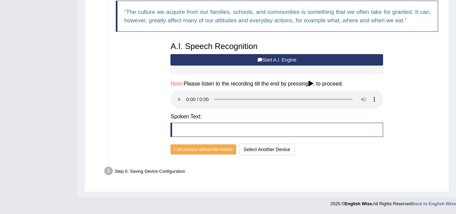
click at [180, 129] on blockquote at bounding box center [277, 130] width 213 height 14
click at [195, 126] on blockquote at bounding box center [277, 130] width 213 height 14
click at [194, 129] on blockquote at bounding box center [277, 130] width 213 height 14
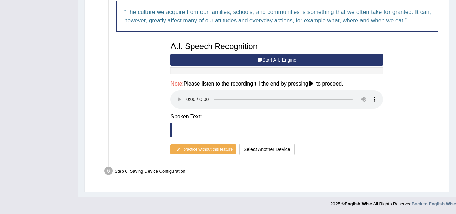
click at [194, 132] on blockquote at bounding box center [277, 130] width 213 height 14
click at [194, 133] on blockquote at bounding box center [277, 130] width 213 height 14
click at [262, 60] on button "Start A.I. Engine" at bounding box center [277, 59] width 213 height 11
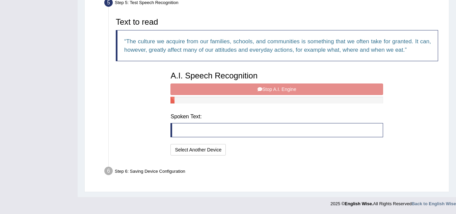
scroll to position [209, 0]
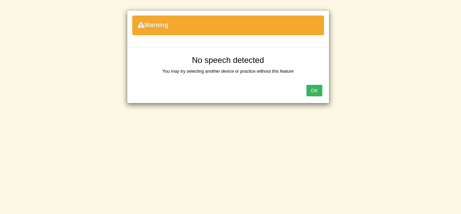
click at [315, 91] on button "OK" at bounding box center [315, 90] width 16 height 11
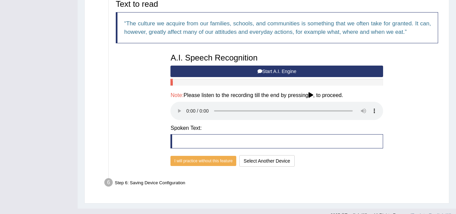
scroll to position [242, 0]
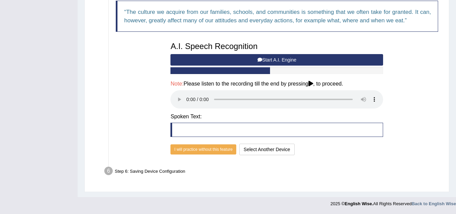
click at [260, 60] on icon at bounding box center [260, 59] width 5 height 5
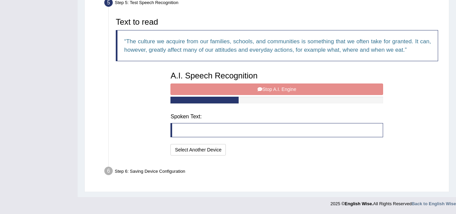
scroll to position [209, 0]
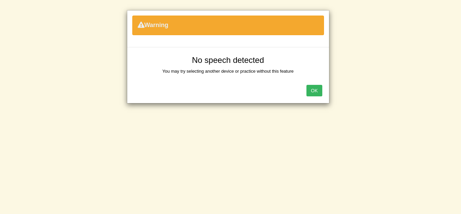
click at [311, 91] on button "OK" at bounding box center [315, 90] width 16 height 11
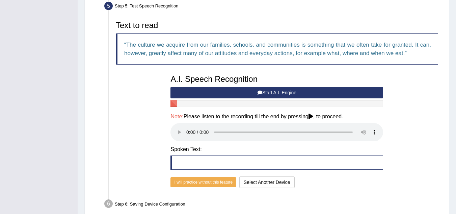
click at [203, 159] on blockquote at bounding box center [277, 162] width 213 height 14
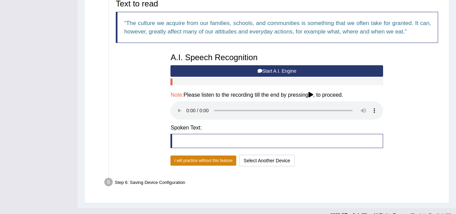
scroll to position [242, 0]
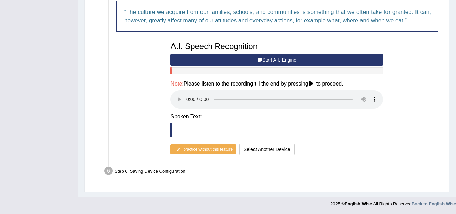
click at [259, 58] on icon at bounding box center [260, 59] width 5 height 5
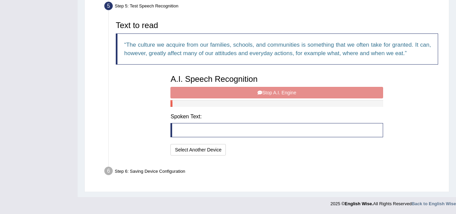
scroll to position [209, 0]
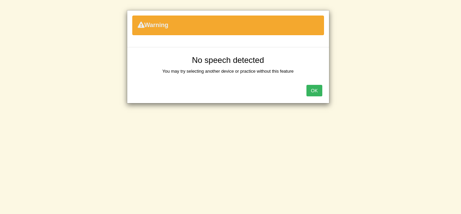
click at [317, 89] on button "OK" at bounding box center [315, 90] width 16 height 11
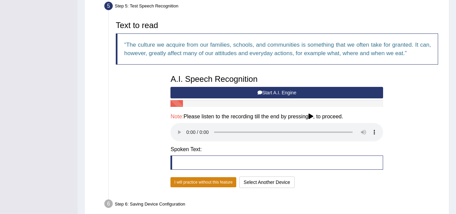
click at [182, 183] on button "I will practice without this feature" at bounding box center [204, 182] width 66 height 10
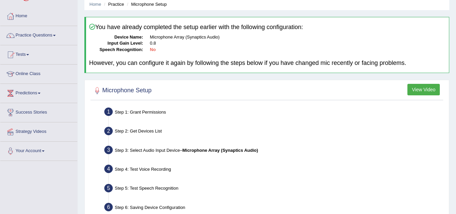
scroll to position [6, 0]
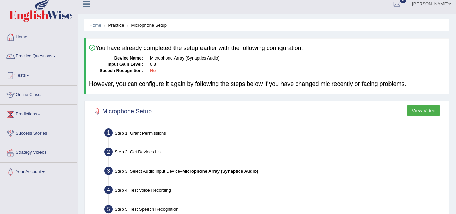
click at [146, 27] on li "Microphone Setup" at bounding box center [146, 25] width 42 height 6
click at [418, 109] on button "View Video" at bounding box center [424, 110] width 32 height 11
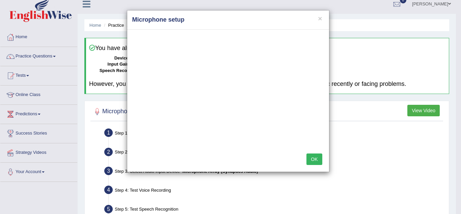
click at [316, 159] on button "OK" at bounding box center [315, 158] width 16 height 11
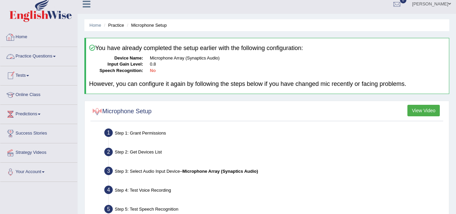
click at [148, 25] on li "Microphone Setup" at bounding box center [146, 25] width 42 height 6
click at [150, 27] on li "Microphone Setup" at bounding box center [146, 25] width 42 height 6
click at [121, 23] on li "Practice" at bounding box center [113, 25] width 22 height 6
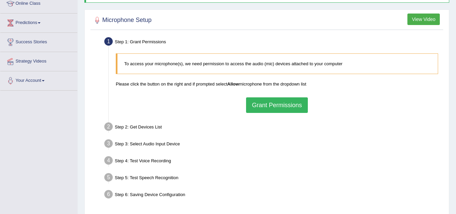
scroll to position [101, 0]
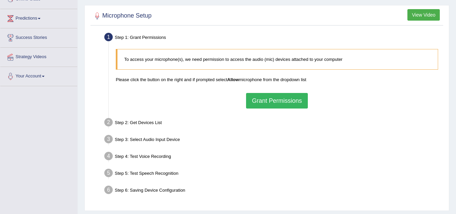
click at [281, 99] on button "Grant Permissions" at bounding box center [276, 101] width 61 height 16
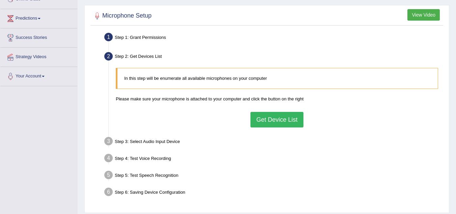
click at [276, 121] on button "Get Device List" at bounding box center [277, 120] width 53 height 16
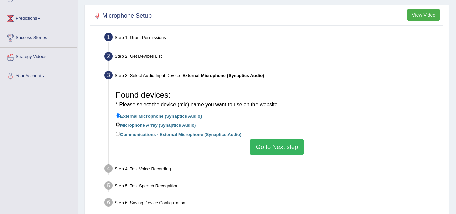
click at [117, 124] on input "Microphone Array (Synaptics Audio)" at bounding box center [118, 124] width 4 height 4
radio input "true"
click at [275, 147] on button "Go to Next step" at bounding box center [277, 147] width 54 height 16
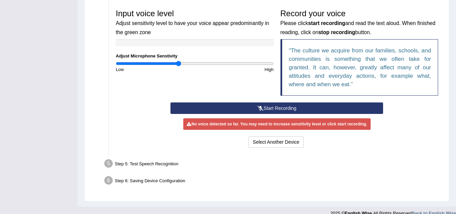
scroll to position [203, 0]
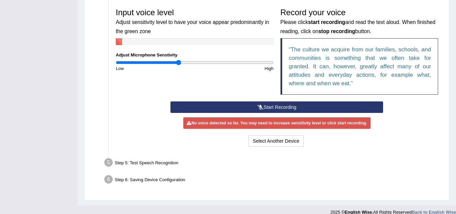
click at [266, 107] on button "Start Recording" at bounding box center [277, 106] width 213 height 11
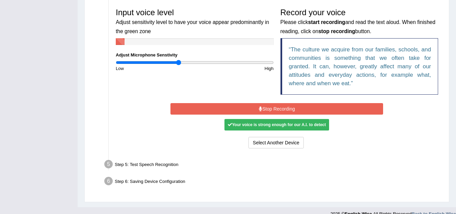
click at [268, 125] on div "Your voice is strong enough for our A.I. to detect" at bounding box center [277, 124] width 105 height 11
click at [279, 108] on button "Stop Recording" at bounding box center [277, 108] width 213 height 11
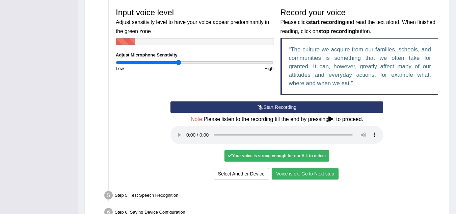
click at [322, 176] on button "Voice is ok. Go to Next step" at bounding box center [305, 173] width 67 height 11
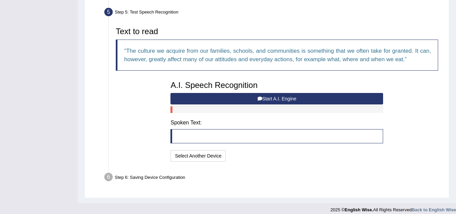
click at [254, 99] on button "Start A.I. Engine" at bounding box center [277, 98] width 213 height 11
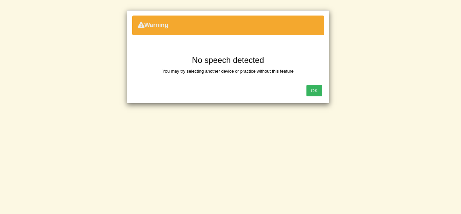
click at [318, 88] on button "OK" at bounding box center [315, 90] width 16 height 11
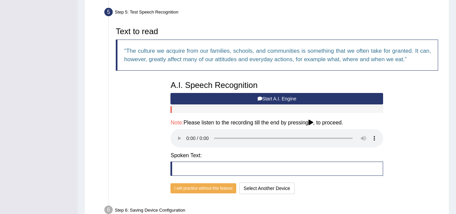
click at [272, 98] on button "Start A.I. Engine" at bounding box center [277, 98] width 213 height 11
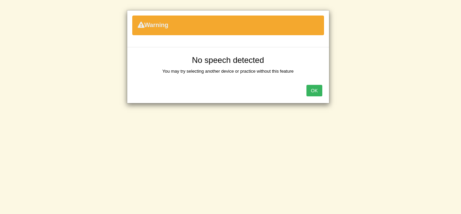
click at [317, 90] on button "OK" at bounding box center [315, 90] width 16 height 11
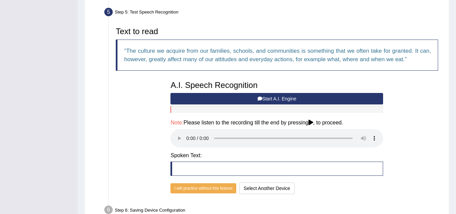
click at [252, 98] on button "Start A.I. Engine" at bounding box center [277, 98] width 213 height 11
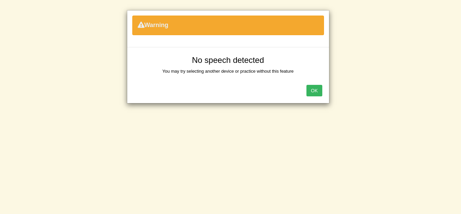
click at [316, 89] on button "OK" at bounding box center [315, 90] width 16 height 11
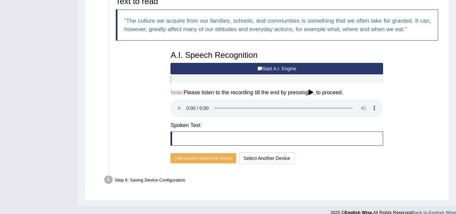
scroll to position [242, 0]
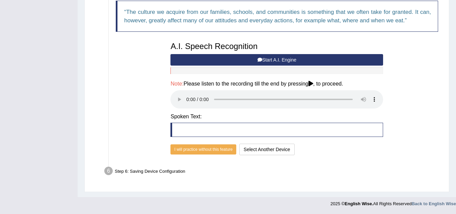
click at [395, 108] on div "Text to read The culture we acquire from our families, schools, and communities…" at bounding box center [277, 71] width 329 height 172
click at [267, 59] on button "Start A.I. Engine" at bounding box center [277, 59] width 213 height 11
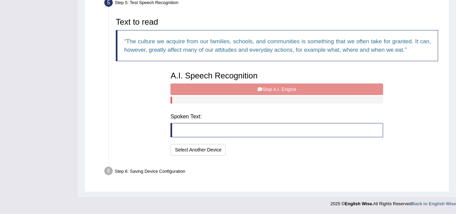
scroll to position [209, 0]
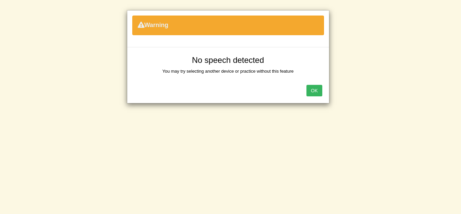
click at [310, 88] on button "OK" at bounding box center [315, 90] width 16 height 11
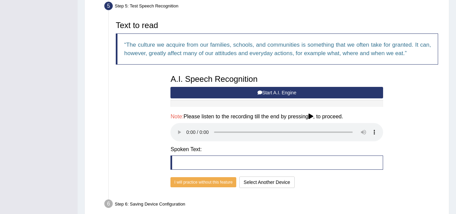
click at [265, 93] on button "Start A.I. Engine" at bounding box center [277, 92] width 213 height 11
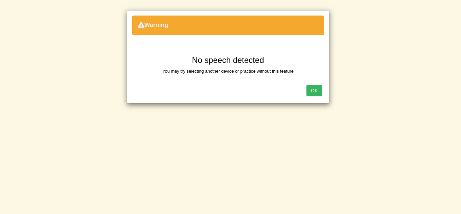
click at [318, 91] on button "OK" at bounding box center [315, 90] width 16 height 11
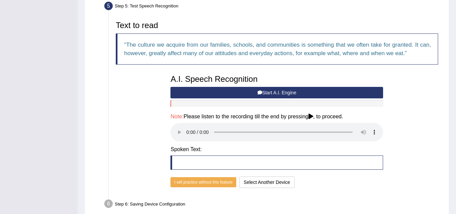
click at [250, 86] on div "A.I. Speech Recognition Start A.I. Engine Stop A.I. Engine Note: Please listen …" at bounding box center [277, 130] width 220 height 119
click at [253, 89] on button "Start A.I. Engine" at bounding box center [277, 92] width 213 height 11
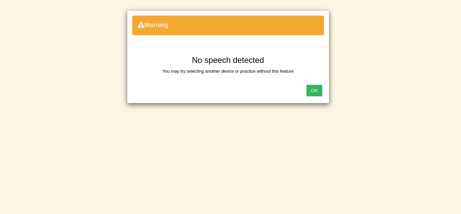
click at [315, 90] on button "OK" at bounding box center [315, 90] width 16 height 11
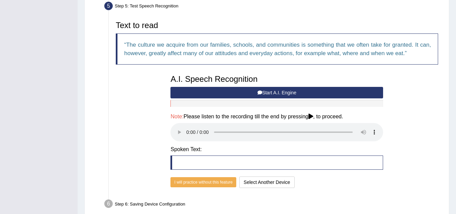
click at [271, 94] on button "Start A.I. Engine" at bounding box center [277, 92] width 213 height 11
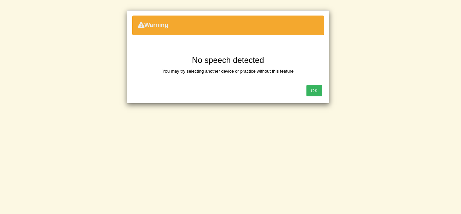
click at [316, 88] on button "OK" at bounding box center [315, 90] width 16 height 11
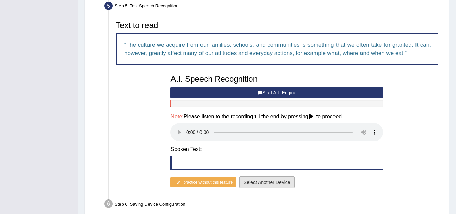
click at [277, 182] on button "Select Another Device" at bounding box center [267, 181] width 55 height 11
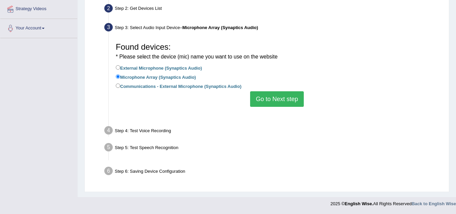
scroll to position [141, 0]
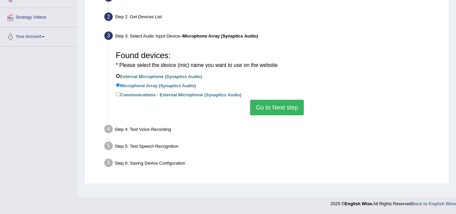
click at [119, 74] on input "External Microphone (Synaptics Audio)" at bounding box center [118, 76] width 4 height 4
radio input "true"
click at [282, 108] on button "Go to Next step" at bounding box center [277, 108] width 54 height 16
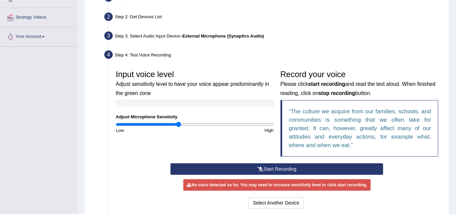
click at [284, 167] on button "Start Recording" at bounding box center [277, 168] width 213 height 11
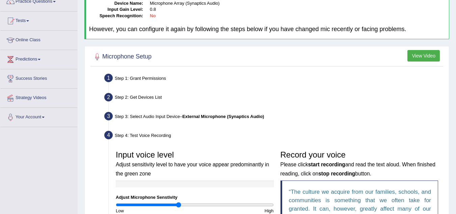
scroll to position [107, 0]
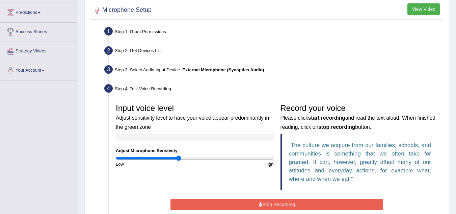
click at [110, 72] on li "Step 3: Select Audio Input Device – External Microphone (Synaptics Audio) Found…" at bounding box center [274, 70] width 336 height 15
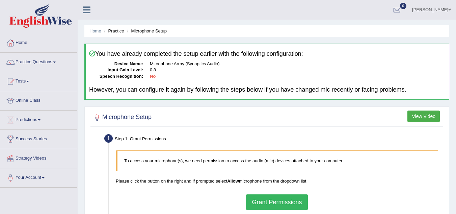
click at [280, 202] on button "Grant Permissions" at bounding box center [276, 202] width 61 height 16
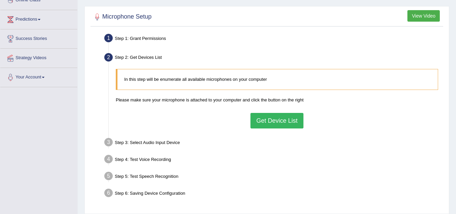
scroll to position [101, 0]
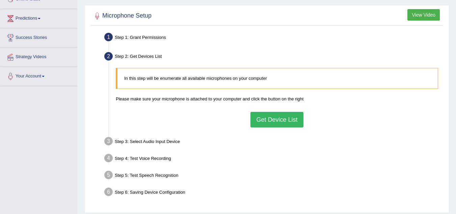
click at [272, 116] on button "Get Device List" at bounding box center [277, 120] width 53 height 16
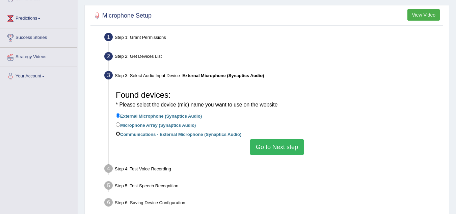
drag, startPoint x: 118, startPoint y: 134, endPoint x: 207, endPoint y: 134, distance: 88.9
click at [119, 134] on input "Communications - External Microphone (Synaptics Audio)" at bounding box center [118, 133] width 4 height 4
radio input "true"
click at [269, 146] on button "Go to Next step" at bounding box center [277, 147] width 54 height 16
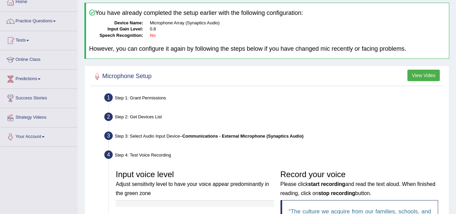
scroll to position [34, 0]
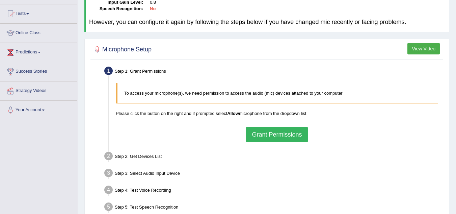
click at [283, 138] on button "Grant Permissions" at bounding box center [276, 135] width 61 height 16
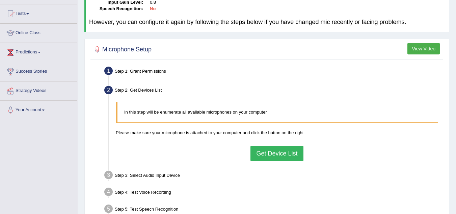
click at [277, 155] on button "Get Device List" at bounding box center [277, 154] width 53 height 16
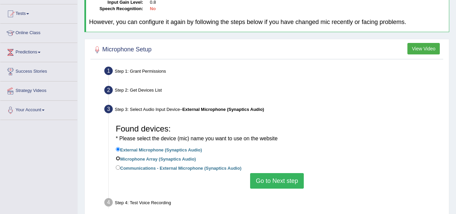
click at [118, 158] on input "Microphone Array (Synaptics Audio)" at bounding box center [118, 158] width 4 height 4
radio input "true"
click at [267, 176] on button "Go to Next step" at bounding box center [277, 181] width 54 height 16
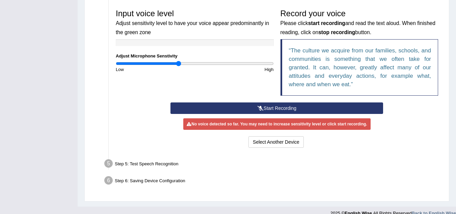
scroll to position [203, 0]
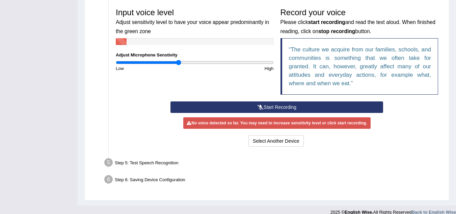
click at [266, 108] on button "Start Recording" at bounding box center [277, 106] width 213 height 11
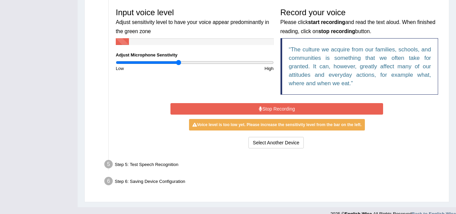
drag, startPoint x: 269, startPoint y: 103, endPoint x: 269, endPoint y: 109, distance: 5.7
click at [269, 105] on button "Stop Recording" at bounding box center [277, 108] width 213 height 11
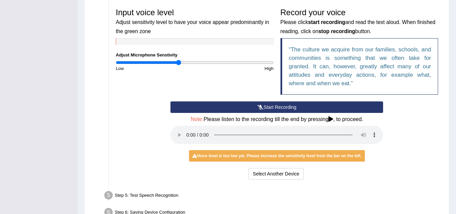
click at [269, 109] on button "Start Recording" at bounding box center [277, 106] width 213 height 11
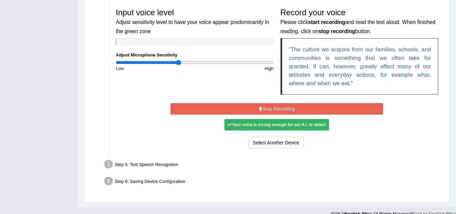
click at [278, 125] on div "Your voice is strong enough for our A.I. to detect" at bounding box center [277, 124] width 105 height 11
click at [281, 109] on button "Stop Recording" at bounding box center [277, 108] width 213 height 11
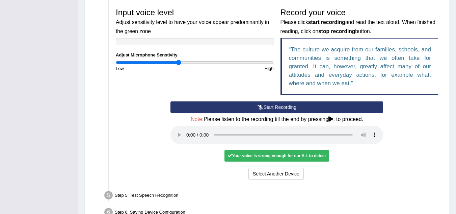
click at [270, 158] on div "Your voice is strong enough for our A.I. to detect" at bounding box center [277, 155] width 105 height 11
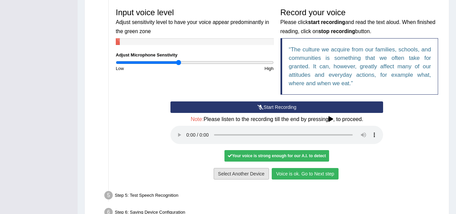
click at [247, 173] on button "Select Another Device" at bounding box center [241, 173] width 55 height 11
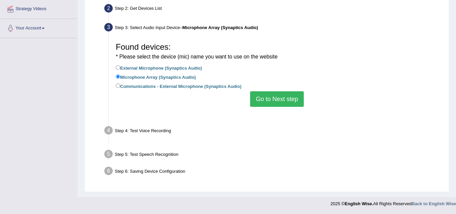
scroll to position [141, 0]
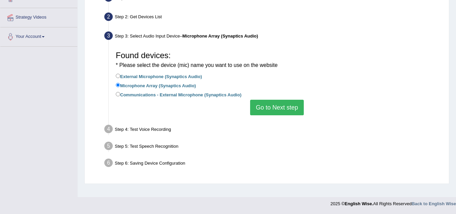
click at [279, 105] on button "Go to Next step" at bounding box center [277, 108] width 54 height 16
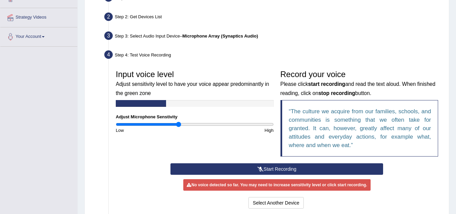
click at [273, 170] on button "Start Recording" at bounding box center [277, 168] width 213 height 11
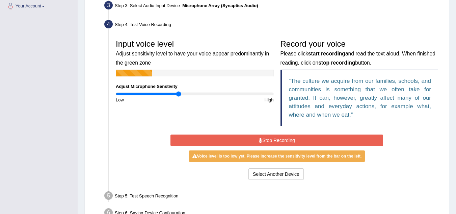
scroll to position [208, 0]
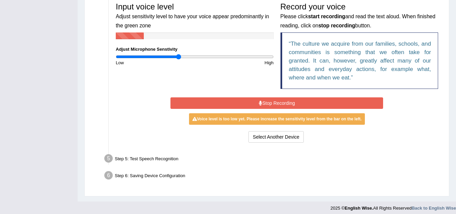
click at [272, 102] on button "Stop Recording" at bounding box center [277, 102] width 213 height 11
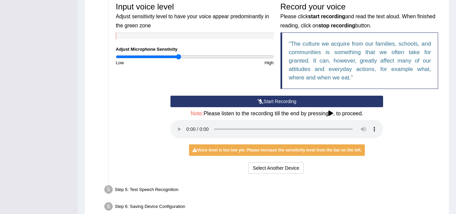
click at [272, 102] on button "Start Recording" at bounding box center [277, 101] width 213 height 11
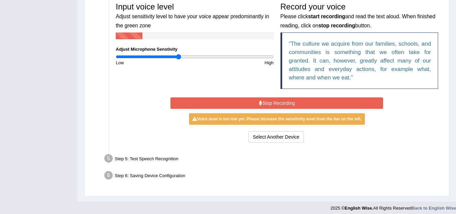
click at [272, 102] on button "Stop Recording" at bounding box center [277, 102] width 213 height 11
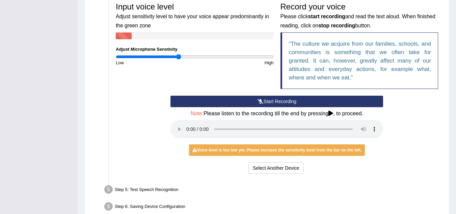
click at [272, 102] on button "Start Recording" at bounding box center [277, 101] width 213 height 11
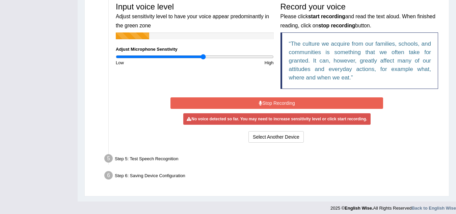
drag, startPoint x: 180, startPoint y: 55, endPoint x: 201, endPoint y: 58, distance: 21.5
click at [202, 57] on input "range" at bounding box center [195, 56] width 158 height 5
type input "1.06"
click at [199, 57] on input "range" at bounding box center [195, 56] width 158 height 5
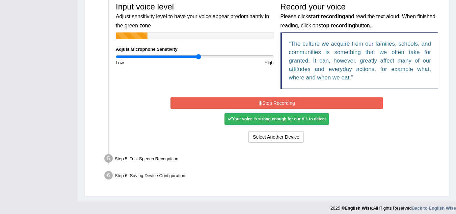
click at [199, 55] on input "range" at bounding box center [195, 56] width 158 height 5
click at [280, 120] on div "Your voice is strong enough for our A.I. to detect" at bounding box center [277, 118] width 105 height 11
click at [289, 100] on button "Stop Recording" at bounding box center [277, 102] width 213 height 11
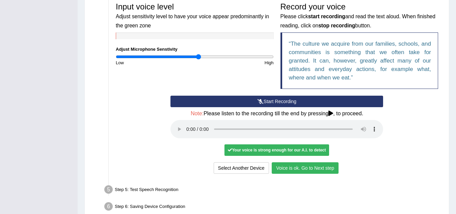
click at [290, 168] on button "Voice is ok. Go to Next step" at bounding box center [305, 167] width 67 height 11
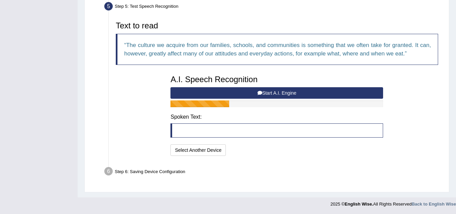
click at [265, 92] on button "Start A.I. Engine" at bounding box center [277, 92] width 213 height 11
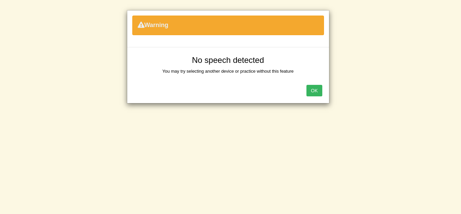
click at [309, 91] on button "OK" at bounding box center [315, 90] width 16 height 11
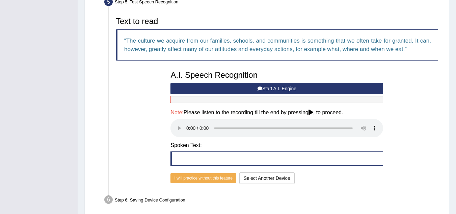
scroll to position [242, 0]
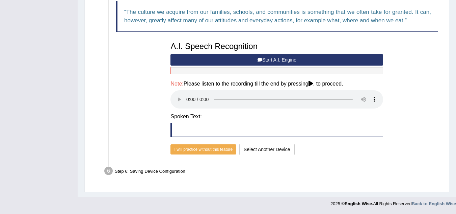
click at [270, 61] on button "Start A.I. Engine" at bounding box center [277, 59] width 213 height 11
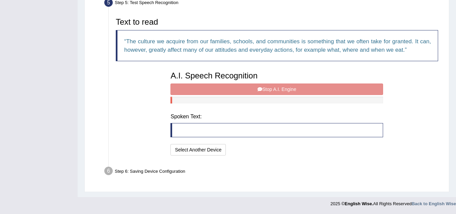
scroll to position [209, 0]
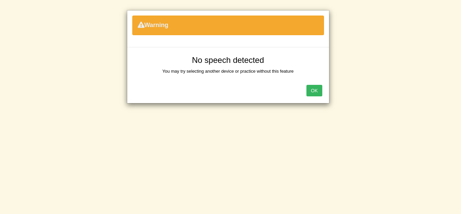
click at [313, 91] on button "OK" at bounding box center [315, 90] width 16 height 11
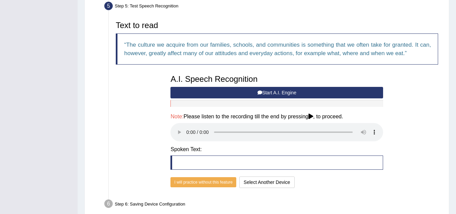
click at [268, 90] on button "Start A.I. Engine" at bounding box center [277, 92] width 213 height 11
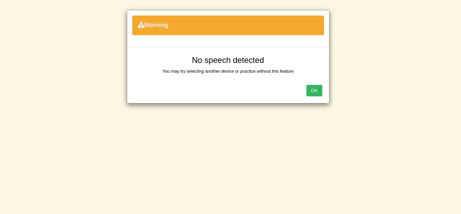
drag, startPoint x: 314, startPoint y: 89, endPoint x: 315, endPoint y: 85, distance: 4.1
click at [315, 89] on button "OK" at bounding box center [315, 90] width 16 height 11
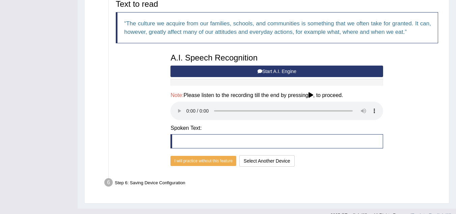
scroll to position [242, 0]
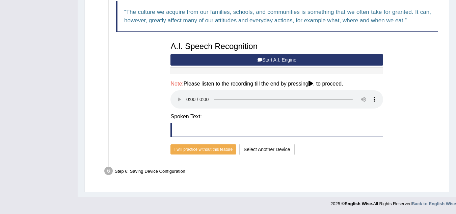
click at [306, 59] on button "Start A.I. Engine" at bounding box center [277, 59] width 213 height 11
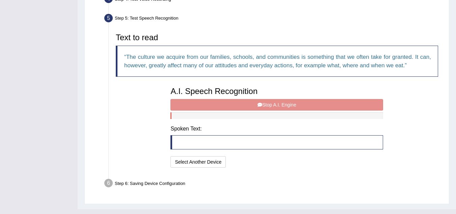
scroll to position [209, 0]
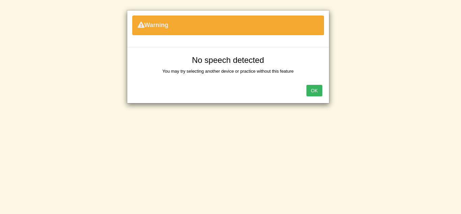
click at [316, 92] on button "OK" at bounding box center [315, 90] width 16 height 11
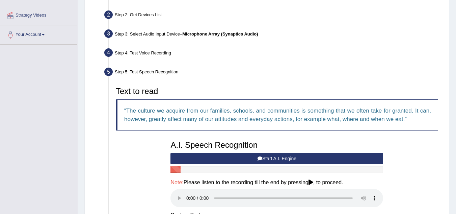
scroll to position [141, 0]
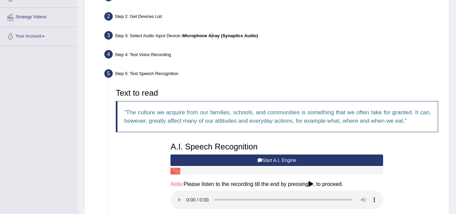
click at [215, 34] on b "Microphone Array (Synaptics Audio)" at bounding box center [220, 35] width 76 height 5
click at [134, 35] on div "Step 3: Select Audio Input Device – Microphone Array (Synaptics Audio)" at bounding box center [273, 36] width 345 height 15
click at [121, 33] on div "Step 3: Select Audio Input Device – Microphone Array (Synaptics Audio)" at bounding box center [273, 36] width 345 height 15
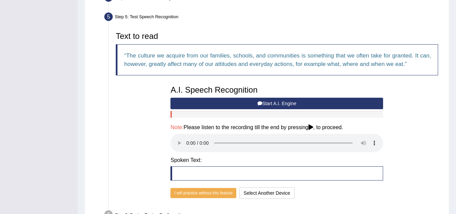
scroll to position [242, 0]
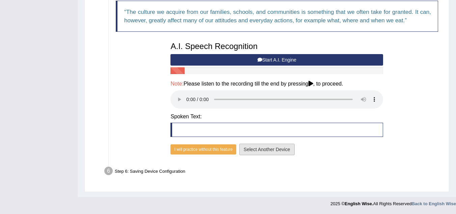
click at [257, 151] on button "Select Another Device" at bounding box center [267, 149] width 55 height 11
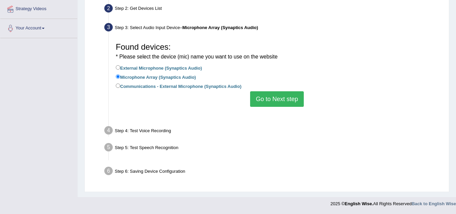
scroll to position [141, 0]
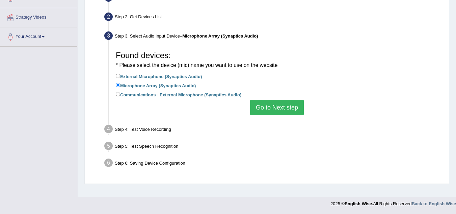
click at [126, 78] on label "External Microphone (Synaptics Audio)" at bounding box center [159, 75] width 86 height 7
click at [120, 78] on input "External Microphone (Synaptics Audio)" at bounding box center [118, 76] width 4 height 4
radio input "true"
click at [266, 109] on button "Go to Next step" at bounding box center [277, 108] width 54 height 16
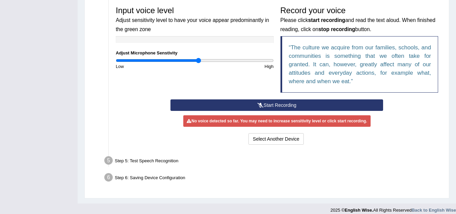
scroll to position [208, 0]
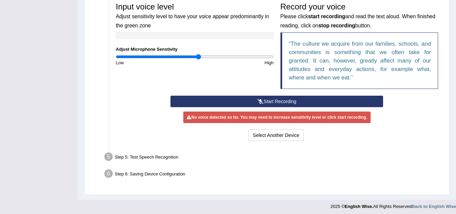
click at [253, 101] on button "Start Recording" at bounding box center [277, 101] width 213 height 11
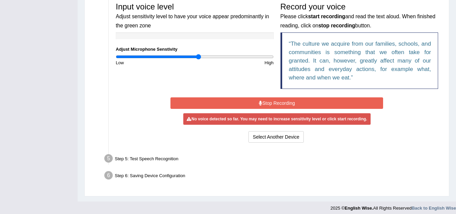
click at [235, 119] on div "No voice detected so far. You may need to increase sensitivity level or click s…" at bounding box center [276, 118] width 187 height 11
click at [242, 105] on button "Stop Recording" at bounding box center [277, 102] width 213 height 11
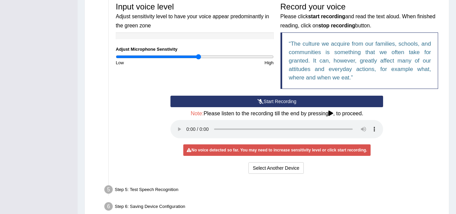
drag, startPoint x: 311, startPoint y: 230, endPoint x: 461, endPoint y: 230, distance: 150.0
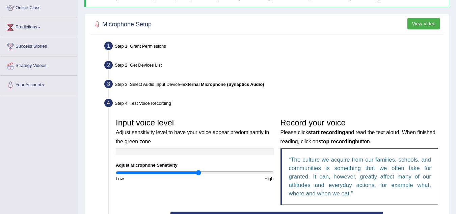
scroll to position [75, 0]
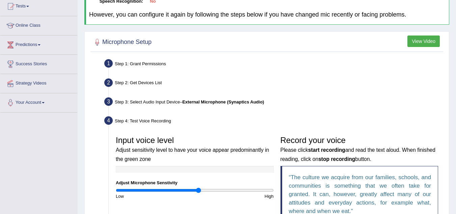
click at [211, 61] on div "Step 1: Grant Permissions" at bounding box center [273, 64] width 345 height 15
click at [209, 102] on b "External Microphone (Synaptics Audio)" at bounding box center [223, 101] width 82 height 5
click at [115, 100] on div "Step 3: Select Audio Input Device – External Microphone (Synaptics Audio)" at bounding box center [273, 102] width 345 height 15
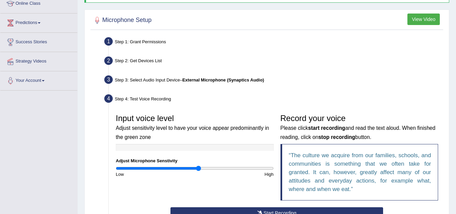
scroll to position [109, 0]
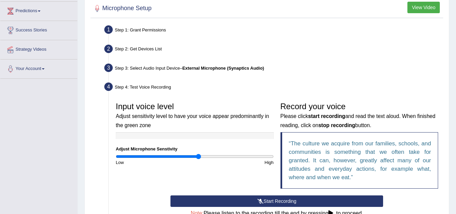
click at [108, 68] on li "Step 3: Select Audio Input Device – External Microphone (Synaptics Audio) Found…" at bounding box center [274, 68] width 336 height 15
click at [154, 68] on div "Step 3: Select Audio Input Device – External Microphone (Synaptics Audio)" at bounding box center [273, 68] width 345 height 15
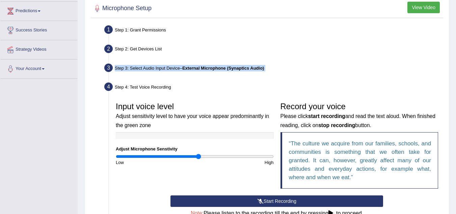
click at [154, 68] on div "Step 3: Select Audio Input Device – External Microphone (Synaptics Audio)" at bounding box center [273, 68] width 345 height 15
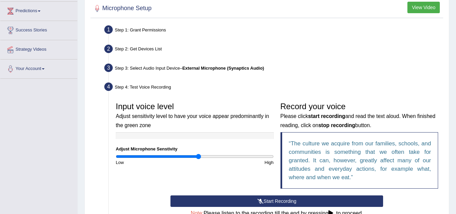
click at [152, 88] on div "Step 4: Test Voice Recording" at bounding box center [273, 87] width 345 height 15
click at [169, 69] on div "Step 3: Select Audio Input Device – External Microphone (Synaptics Audio)" at bounding box center [273, 68] width 345 height 15
click at [203, 67] on b "External Microphone (Synaptics Audio)" at bounding box center [223, 68] width 82 height 5
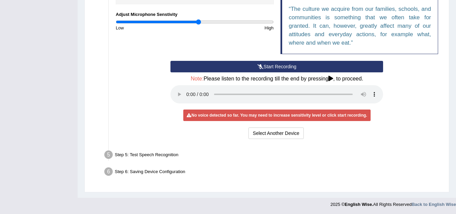
scroll to position [244, 0]
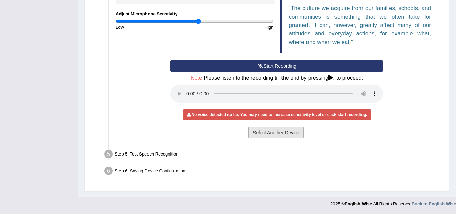
click at [267, 130] on button "Select Another Device" at bounding box center [276, 132] width 55 height 11
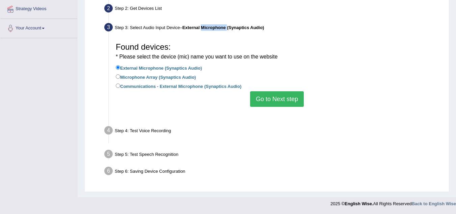
scroll to position [141, 0]
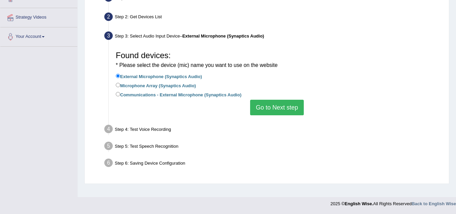
click at [136, 85] on label "Microphone Array (Synaptics Audio)" at bounding box center [156, 84] width 80 height 7
click at [120, 85] on input "Microphone Array (Synaptics Audio)" at bounding box center [118, 85] width 4 height 4
radio input "true"
click at [262, 110] on button "Go to Next step" at bounding box center [277, 108] width 54 height 16
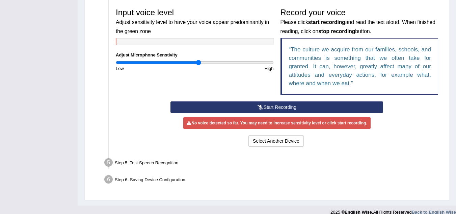
scroll to position [211, 0]
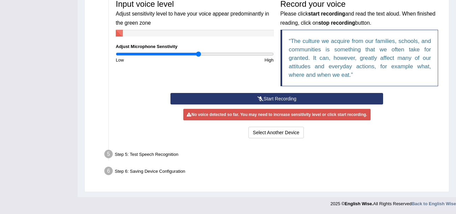
click at [252, 99] on button "Start Recording" at bounding box center [277, 98] width 213 height 11
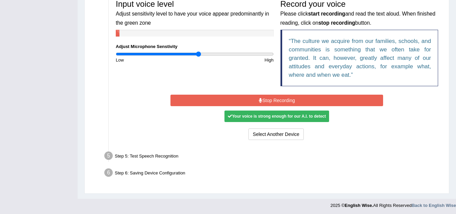
click at [270, 117] on div "Your voice is strong enough for our A.I. to detect" at bounding box center [277, 115] width 105 height 11
click at [267, 115] on div "Your voice is strong enough for our A.I. to detect" at bounding box center [277, 115] width 105 height 11
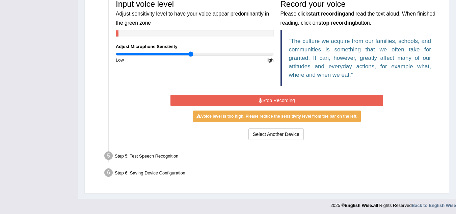
type input "0.96"
click at [192, 55] on input "range" at bounding box center [195, 53] width 158 height 5
click at [243, 102] on button "Stop Recording" at bounding box center [277, 100] width 213 height 11
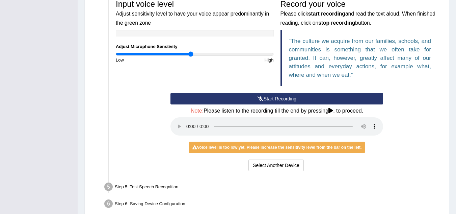
click at [217, 96] on button "Start Recording" at bounding box center [277, 98] width 213 height 11
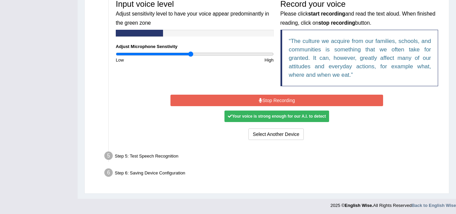
click at [264, 118] on div "Your voice is strong enough for our A.I. to detect" at bounding box center [277, 115] width 105 height 11
click at [253, 100] on button "Stop Recording" at bounding box center [277, 100] width 213 height 11
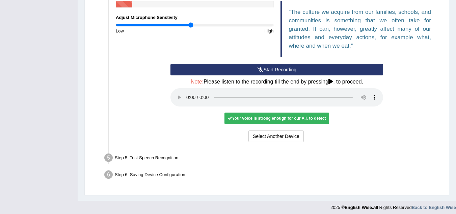
scroll to position [244, 0]
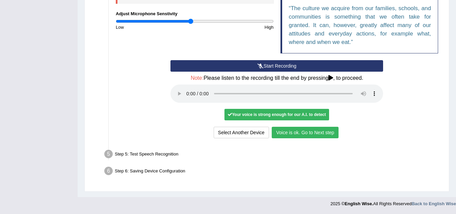
click at [307, 132] on button "Voice is ok. Go to Next step" at bounding box center [305, 132] width 67 height 11
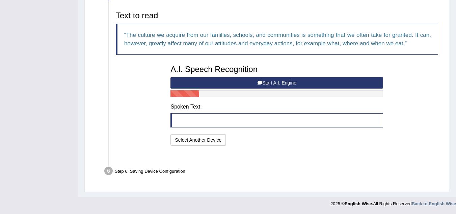
scroll to position [209, 0]
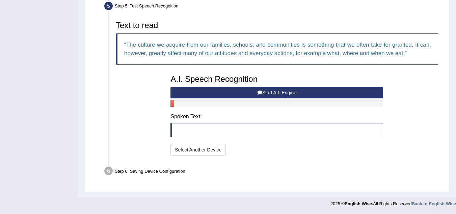
click at [224, 131] on blockquote at bounding box center [277, 130] width 213 height 14
click at [290, 91] on button "Start A.I. Engine" at bounding box center [277, 92] width 213 height 11
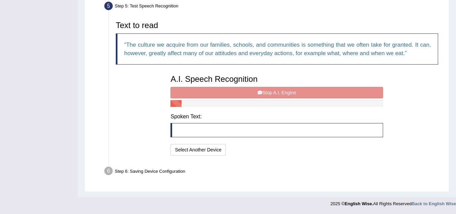
click at [193, 136] on blockquote at bounding box center [277, 130] width 213 height 14
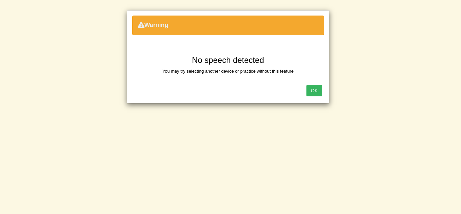
click at [314, 94] on button "OK" at bounding box center [315, 90] width 16 height 11
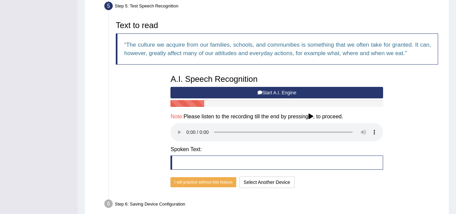
click at [266, 90] on button "Start A.I. Engine" at bounding box center [277, 92] width 213 height 11
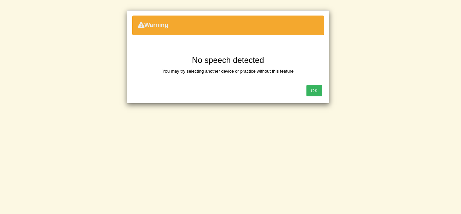
click at [316, 90] on button "OK" at bounding box center [315, 90] width 16 height 11
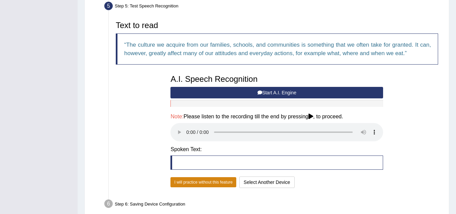
click at [199, 184] on button "I will practice without this feature" at bounding box center [204, 182] width 66 height 10
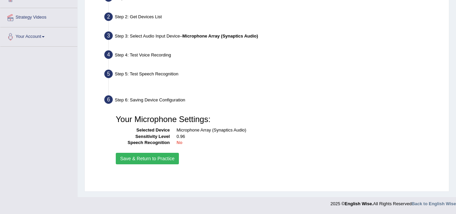
scroll to position [141, 0]
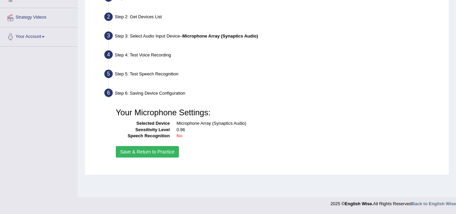
click at [163, 153] on button "Save & Return to Practice" at bounding box center [147, 151] width 63 height 11
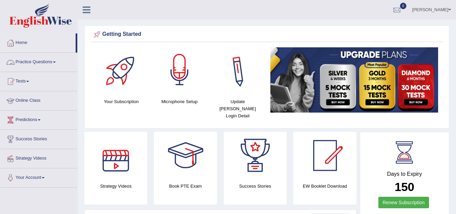
click at [179, 66] on div at bounding box center [179, 70] width 47 height 47
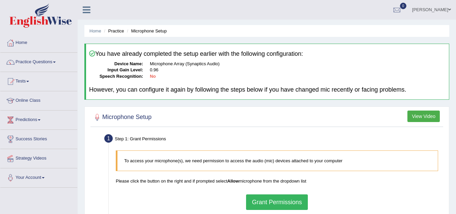
click at [419, 118] on button "View Video" at bounding box center [424, 115] width 32 height 11
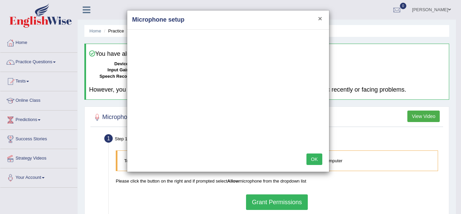
click at [322, 18] on button "×" at bounding box center [320, 18] width 4 height 7
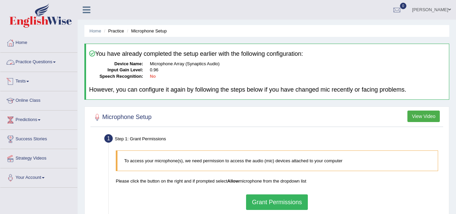
click at [42, 64] on link "Practice Questions" at bounding box center [38, 61] width 77 height 17
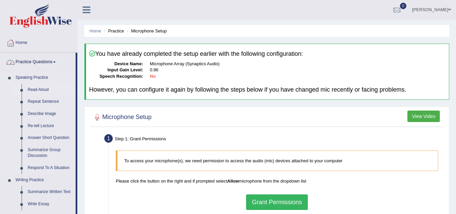
click at [38, 88] on link "Read Aloud" at bounding box center [50, 90] width 51 height 12
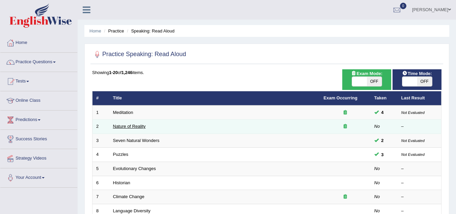
click at [131, 128] on link "Nature of Reality" at bounding box center [129, 126] width 33 height 5
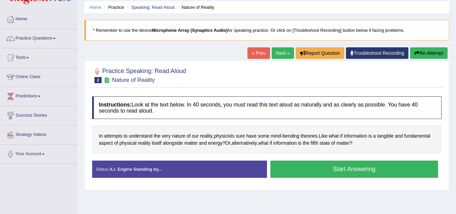
scroll to position [68, 0]
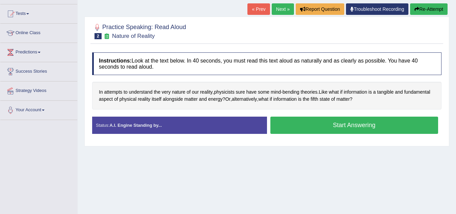
click at [336, 124] on button "Start Answering" at bounding box center [355, 125] width 168 height 17
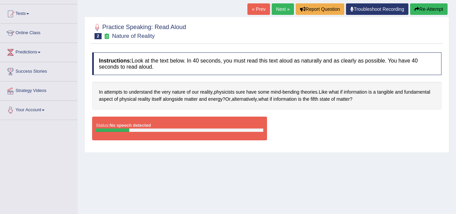
click at [421, 10] on button "Re-Attempt" at bounding box center [429, 8] width 38 height 11
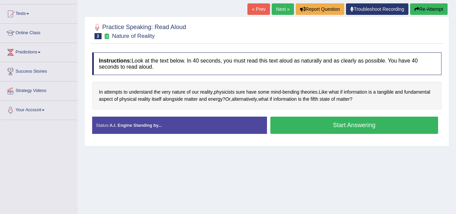
click at [310, 126] on button "Start Answering" at bounding box center [355, 125] width 168 height 17
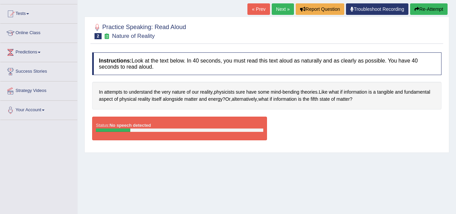
click at [428, 6] on button "Re-Attempt" at bounding box center [429, 8] width 38 height 11
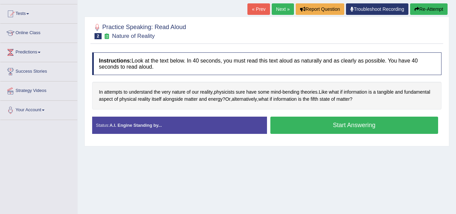
click at [312, 124] on button "Start Answering" at bounding box center [355, 125] width 168 height 17
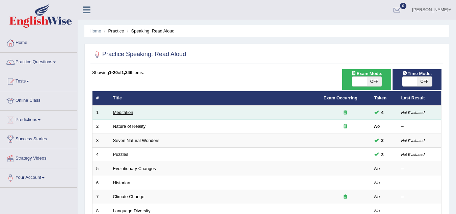
click at [121, 115] on link "Meditation" at bounding box center [123, 112] width 20 height 5
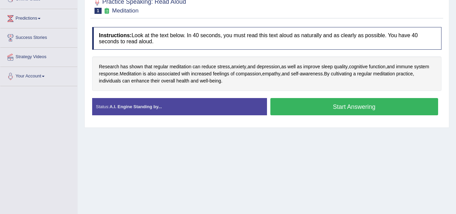
click at [336, 108] on button "Start Answering" at bounding box center [355, 106] width 168 height 17
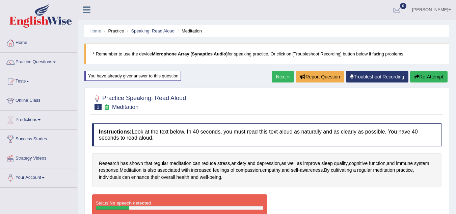
click at [206, 56] on b "Microphone Array (Synaptics Audio)" at bounding box center [190, 53] width 76 height 5
click at [27, 42] on link "Home" at bounding box center [38, 41] width 77 height 17
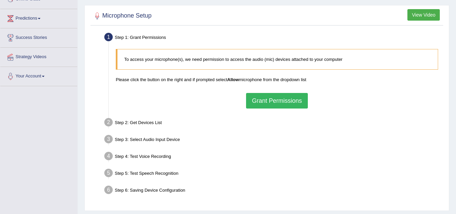
click at [256, 105] on button "Grant Permissions" at bounding box center [276, 101] width 61 height 16
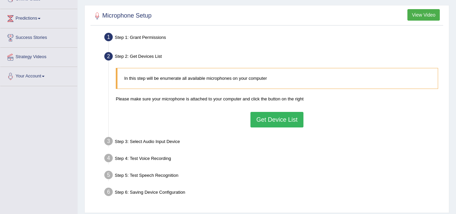
click at [260, 120] on button "Get Device List" at bounding box center [277, 120] width 53 height 16
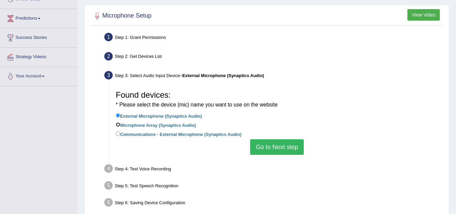
click at [120, 126] on input "Microphone Array (Synaptics Audio)" at bounding box center [118, 124] width 4 height 4
radio input "true"
click at [128, 125] on label "Microphone Array (Synaptics Audio)" at bounding box center [156, 124] width 80 height 7
click at [120, 125] on input "Microphone Array (Synaptics Audio)" at bounding box center [118, 124] width 4 height 4
click at [269, 149] on button "Go to Next step" at bounding box center [277, 147] width 54 height 16
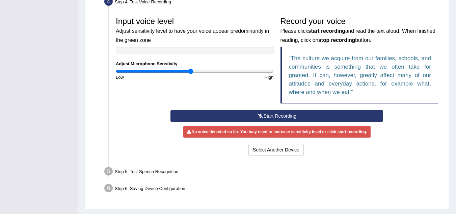
scroll to position [211, 0]
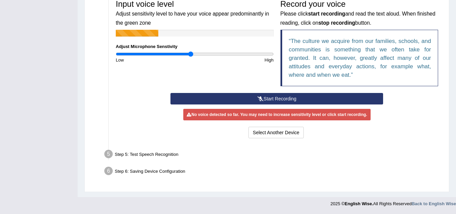
click at [248, 98] on button "Start Recording" at bounding box center [277, 98] width 213 height 11
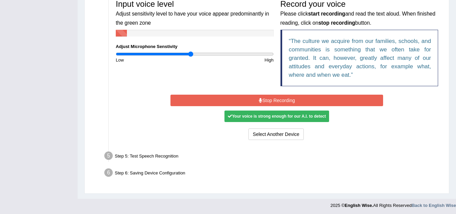
click at [255, 102] on button "Stop Recording" at bounding box center [277, 100] width 213 height 11
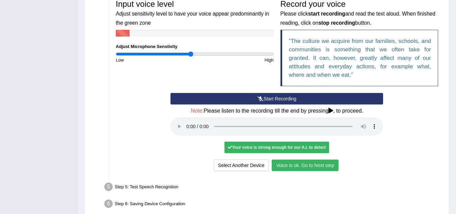
click at [323, 164] on button "Voice is ok. Go to Next step" at bounding box center [305, 164] width 67 height 11
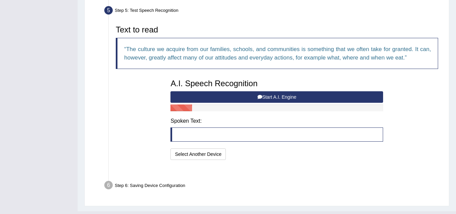
scroll to position [209, 0]
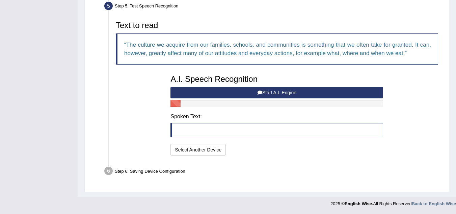
click at [245, 92] on button "Start A.I. Engine" at bounding box center [277, 92] width 213 height 11
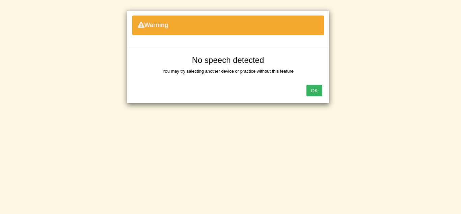
click at [317, 92] on button "OK" at bounding box center [315, 90] width 16 height 11
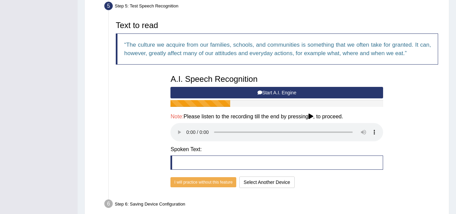
click at [192, 163] on blockquote at bounding box center [277, 162] width 213 height 14
click at [198, 163] on blockquote at bounding box center [277, 162] width 213 height 14
click at [285, 91] on button "Start A.I. Engine" at bounding box center [277, 92] width 213 height 11
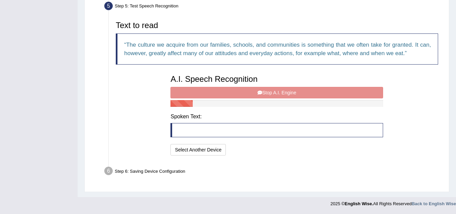
click at [244, 94] on div "A.I. Speech Recognition Start A.I. Engine Stop A.I. Engine Note: Please listen …" at bounding box center [277, 114] width 220 height 86
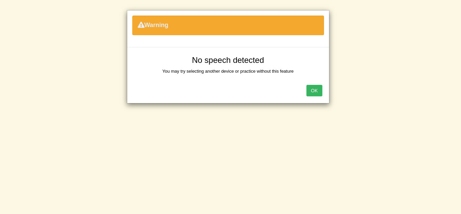
click at [313, 91] on button "OK" at bounding box center [315, 90] width 16 height 11
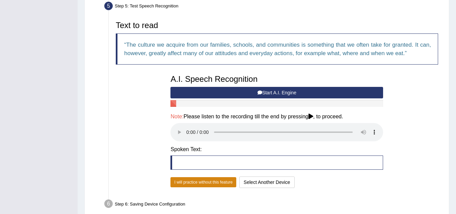
click at [219, 181] on button "I will practice without this feature" at bounding box center [204, 182] width 66 height 10
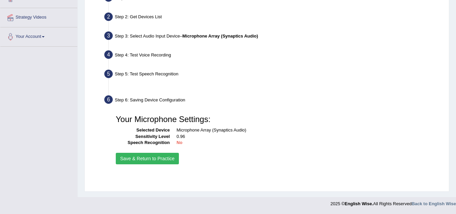
scroll to position [141, 0]
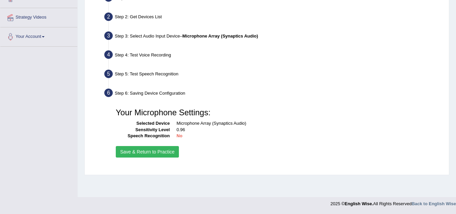
click at [171, 152] on button "Save & Return to Practice" at bounding box center [147, 151] width 63 height 11
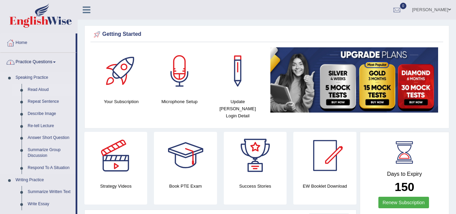
click at [41, 93] on link "Read Aloud" at bounding box center [50, 90] width 51 height 12
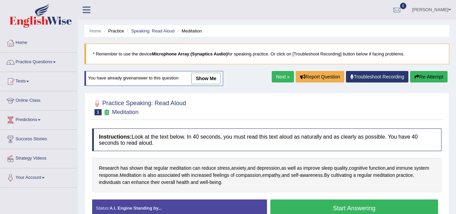
scroll to position [68, 0]
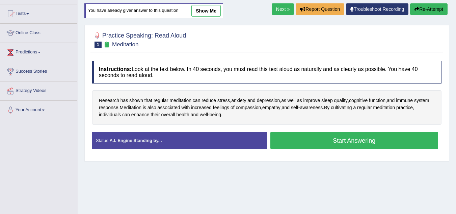
click at [335, 140] on button "Start Answering" at bounding box center [355, 140] width 168 height 17
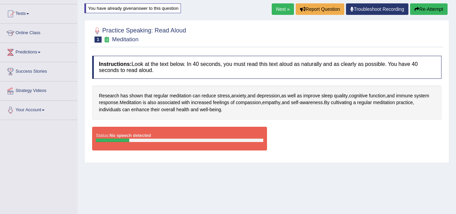
click at [363, 10] on link "Troubleshoot Recording" at bounding box center [377, 8] width 63 height 11
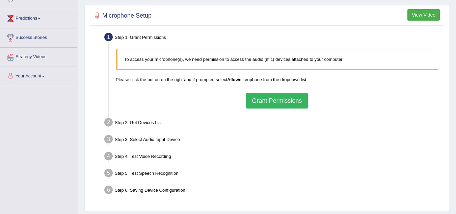
click at [273, 98] on button "Grant Permissions" at bounding box center [276, 101] width 61 height 16
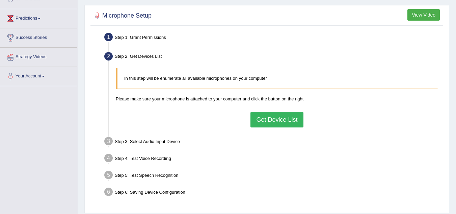
click at [260, 119] on button "Get Device List" at bounding box center [277, 120] width 53 height 16
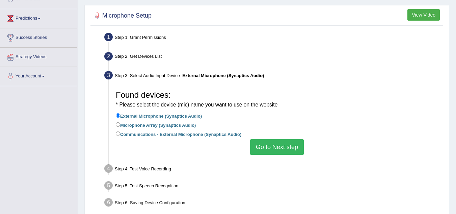
click at [135, 125] on label "Microphone Array (Synaptics Audio)" at bounding box center [156, 124] width 80 height 7
click at [120, 125] on input "Microphone Array (Synaptics Audio)" at bounding box center [118, 124] width 4 height 4
radio input "true"
click at [135, 119] on label "External Microphone (Synaptics Audio)" at bounding box center [159, 115] width 86 height 7
click at [120, 118] on input "External Microphone (Synaptics Audio)" at bounding box center [118, 115] width 4 height 4
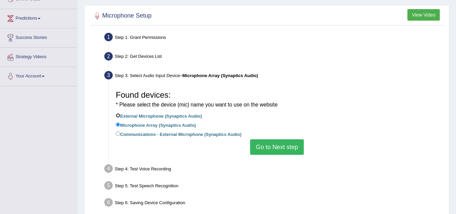
radio input "true"
click at [131, 137] on label "Communications - External Microphone (Synaptics Audio)" at bounding box center [179, 133] width 126 height 7
click at [120, 136] on input "Communications - External Microphone (Synaptics Audio)" at bounding box center [118, 133] width 4 height 4
radio input "true"
click at [132, 133] on label "Communications - External Microphone (Synaptics Audio)" at bounding box center [179, 133] width 126 height 7
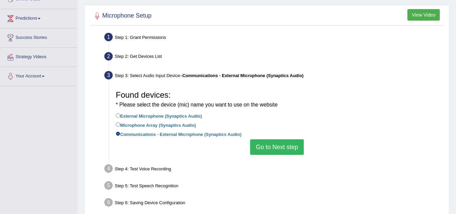
click at [120, 133] on input "Communications - External Microphone (Synaptics Audio)" at bounding box center [118, 133] width 4 height 4
click at [273, 147] on button "Go to Next step" at bounding box center [277, 147] width 54 height 16
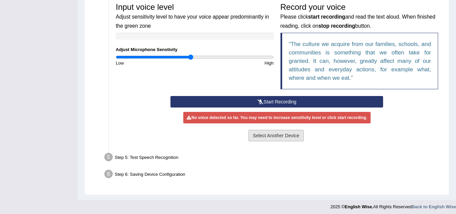
scroll to position [211, 0]
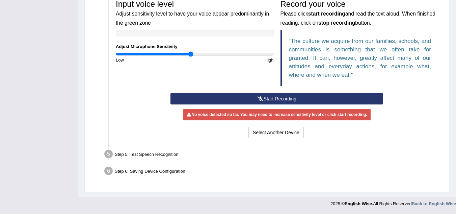
click at [274, 98] on button "Start Recording" at bounding box center [277, 98] width 213 height 11
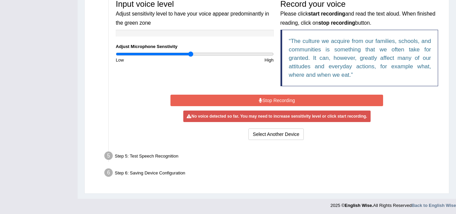
click at [254, 100] on button "Stop Recording" at bounding box center [277, 100] width 213 height 11
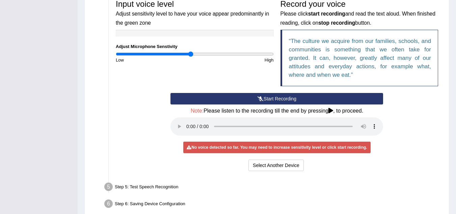
click at [272, 100] on button "Start Recording" at bounding box center [277, 98] width 213 height 11
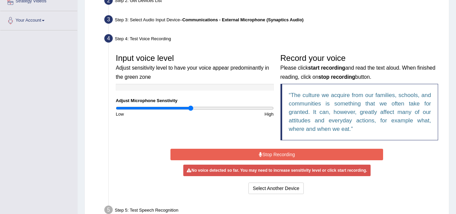
scroll to position [144, 0]
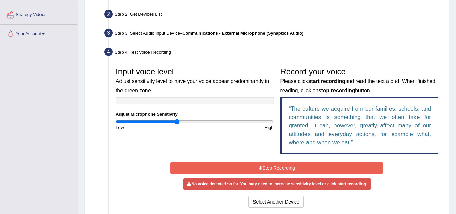
click at [178, 122] on input "range" at bounding box center [195, 121] width 158 height 5
type input "1.08"
click at [201, 122] on input "range" at bounding box center [195, 121] width 158 height 5
click at [236, 167] on button "Stop Recording" at bounding box center [277, 167] width 213 height 11
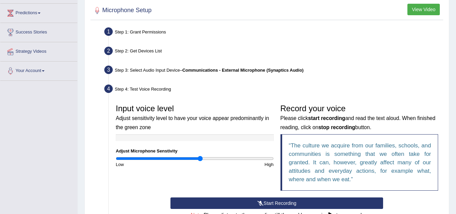
scroll to position [42, 0]
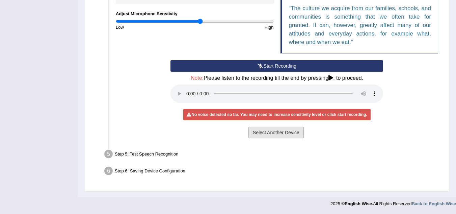
click at [287, 132] on button "Select Another Device" at bounding box center [276, 132] width 55 height 11
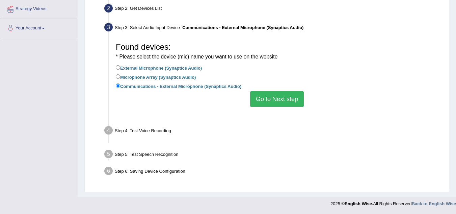
scroll to position [141, 0]
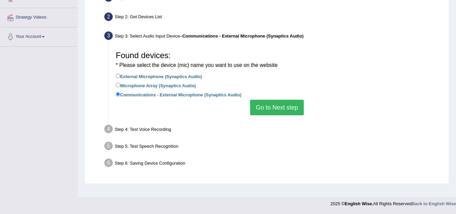
click at [147, 85] on label "Microphone Array (Synaptics Audio)" at bounding box center [156, 84] width 80 height 7
click at [120, 85] on input "Microphone Array (Synaptics Audio)" at bounding box center [118, 85] width 4 height 4
radio input "true"
click at [272, 108] on button "Go to Next step" at bounding box center [277, 108] width 54 height 16
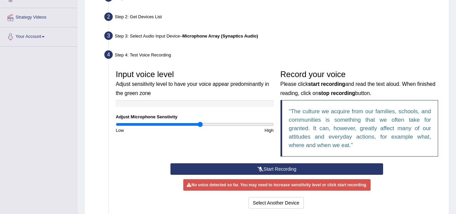
click at [261, 167] on icon at bounding box center [261, 169] width 6 height 5
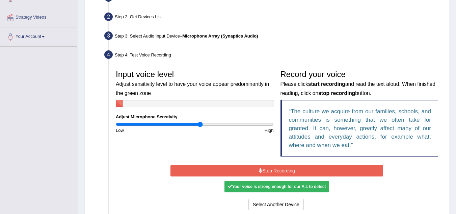
click at [292, 168] on button "Stop Recording" at bounding box center [277, 170] width 213 height 11
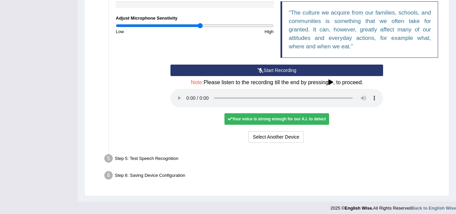
scroll to position [244, 0]
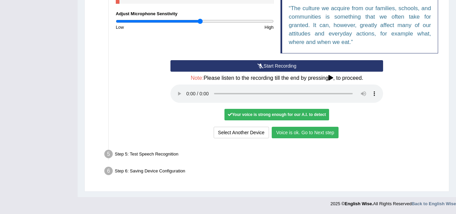
click at [321, 132] on button "Voice is ok. Go to Next step" at bounding box center [305, 132] width 67 height 11
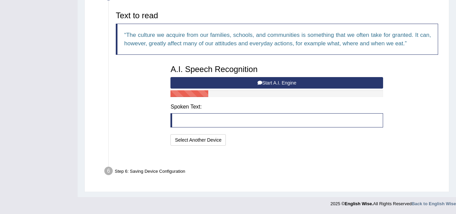
scroll to position [209, 0]
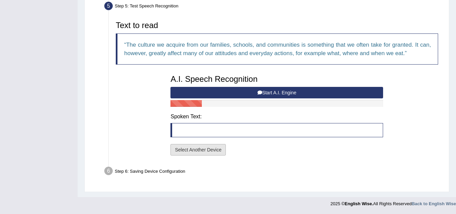
click at [212, 151] on button "Select Another Device" at bounding box center [198, 149] width 55 height 11
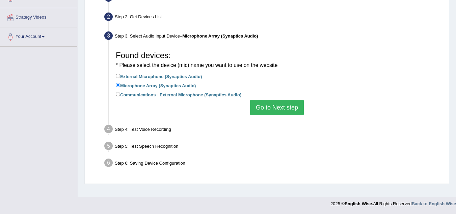
scroll to position [141, 0]
click at [271, 110] on button "Go to Next step" at bounding box center [277, 108] width 54 height 16
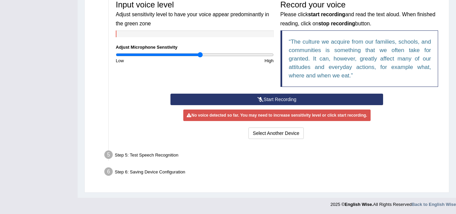
scroll to position [211, 0]
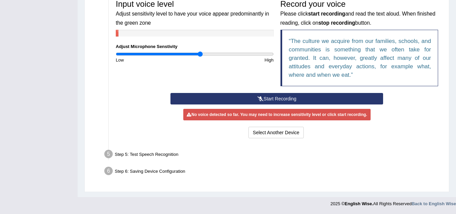
click at [279, 98] on button "Start Recording" at bounding box center [277, 98] width 213 height 11
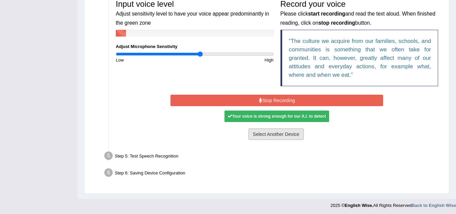
click at [269, 133] on button "Select Another Device" at bounding box center [276, 133] width 55 height 11
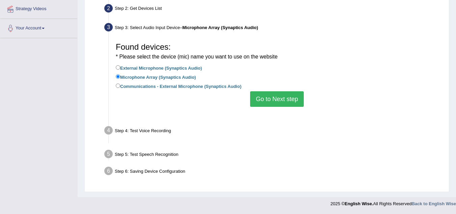
scroll to position [141, 0]
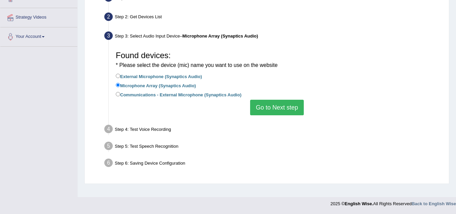
click at [267, 108] on button "Go to Next step" at bounding box center [277, 108] width 54 height 16
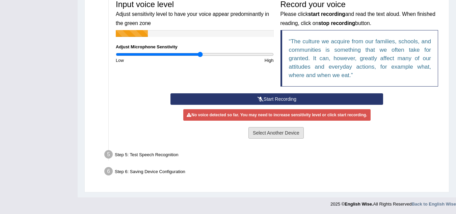
scroll to position [211, 0]
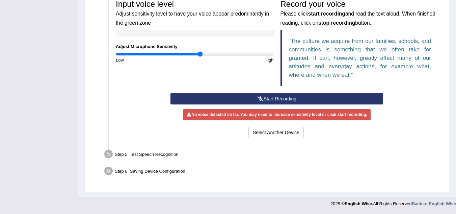
click at [274, 95] on button "Start Recording" at bounding box center [277, 98] width 213 height 11
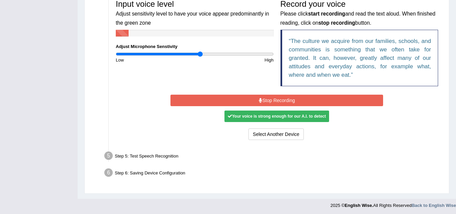
click at [275, 100] on button "Stop Recording" at bounding box center [277, 100] width 213 height 11
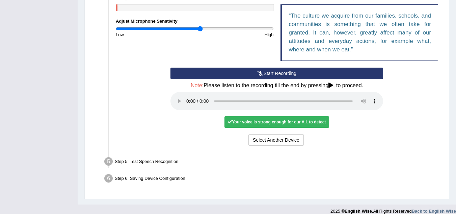
scroll to position [244, 0]
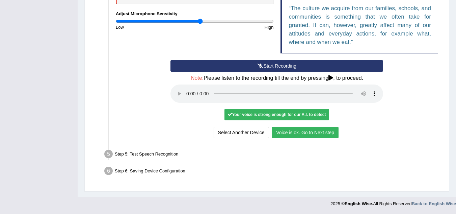
click at [321, 134] on button "Voice is ok. Go to Next step" at bounding box center [305, 132] width 67 height 11
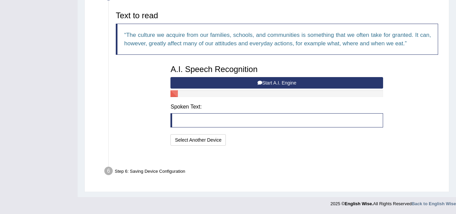
scroll to position [209, 0]
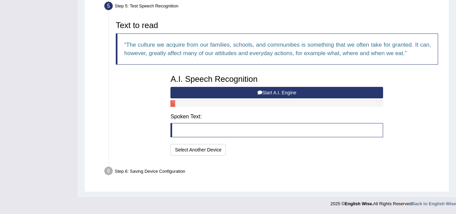
click at [282, 92] on button "Start A.I. Engine" at bounding box center [277, 92] width 213 height 11
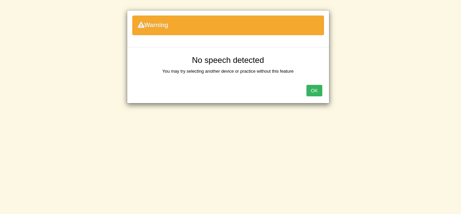
click at [313, 91] on button "OK" at bounding box center [315, 90] width 16 height 11
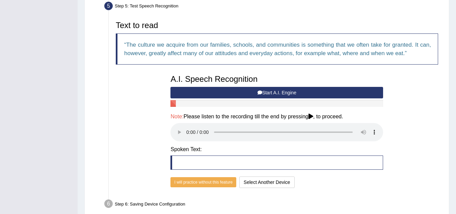
click at [270, 93] on button "Start A.I. Engine" at bounding box center [277, 92] width 213 height 11
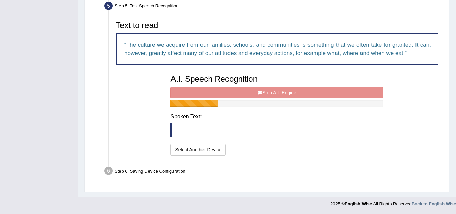
click at [265, 95] on div "A.I. Speech Recognition Start A.I. Engine Stop A.I. Engine Note: Please listen …" at bounding box center [277, 114] width 220 height 86
click at [282, 91] on div "A.I. Speech Recognition Start A.I. Engine Stop A.I. Engine Note: Please listen …" at bounding box center [277, 114] width 220 height 86
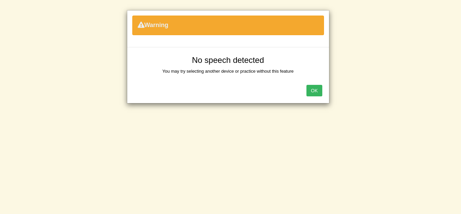
drag, startPoint x: 311, startPoint y: 88, endPoint x: 307, endPoint y: 91, distance: 5.3
click at [311, 88] on button "OK" at bounding box center [315, 90] width 16 height 11
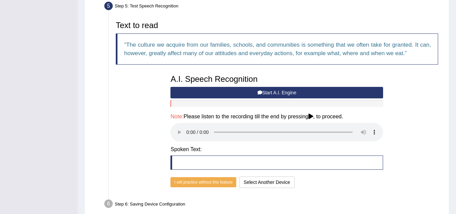
scroll to position [242, 0]
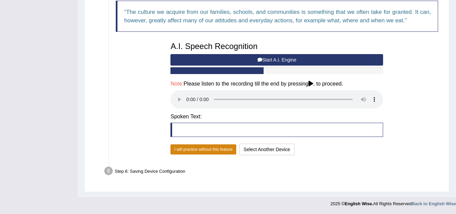
click at [192, 152] on button "I will practice without this feature" at bounding box center [204, 149] width 66 height 10
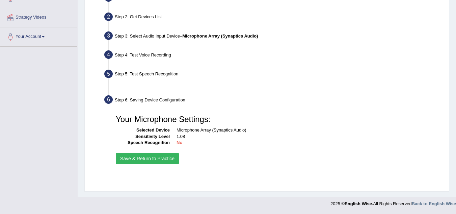
scroll to position [141, 0]
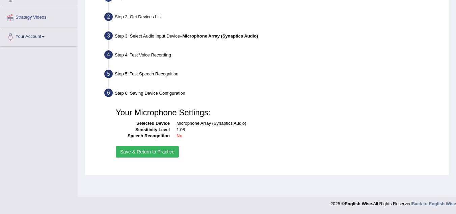
click at [159, 150] on button "Save & Return to Practice" at bounding box center [147, 151] width 63 height 11
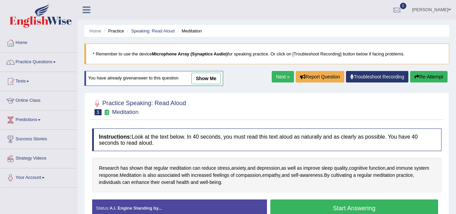
click at [422, 75] on button "Re-Attempt" at bounding box center [429, 76] width 38 height 11
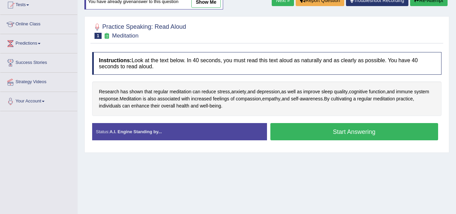
click at [326, 127] on button "Start Answering" at bounding box center [355, 131] width 168 height 17
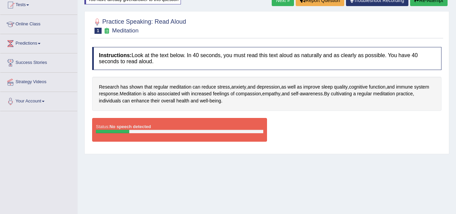
click at [416, 3] on button "Re-Attempt" at bounding box center [429, 0] width 38 height 11
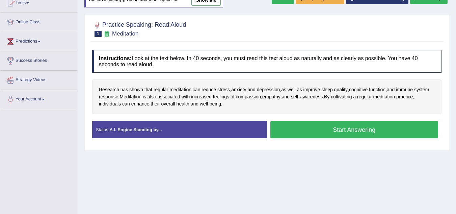
click at [376, 129] on button "Start Answering" at bounding box center [355, 129] width 168 height 17
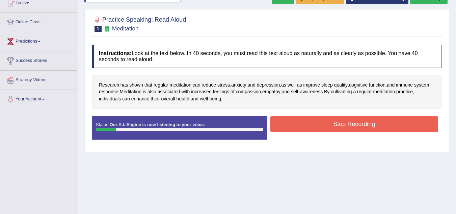
click at [378, 125] on button "Stop Recording" at bounding box center [355, 124] width 168 height 16
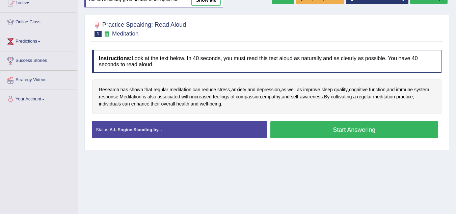
click at [390, 133] on button "Start Answering" at bounding box center [355, 129] width 168 height 17
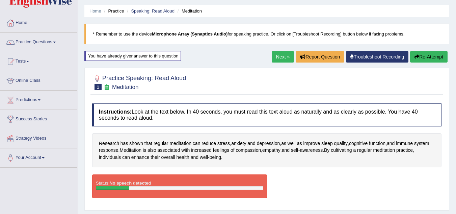
scroll to position [11, 0]
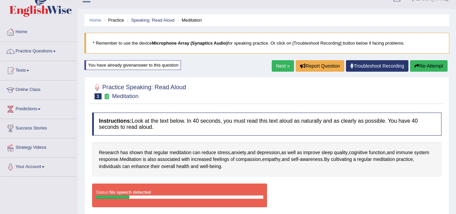
click at [429, 65] on button "Re-Attempt" at bounding box center [429, 65] width 38 height 11
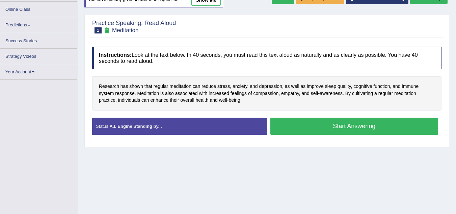
click at [349, 125] on button "Start Answering" at bounding box center [355, 126] width 168 height 17
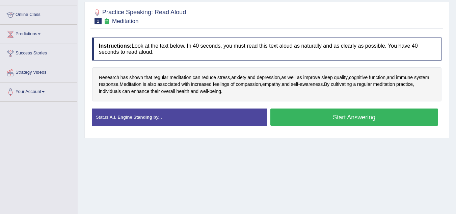
click at [354, 116] on button "Start Answering" at bounding box center [355, 116] width 168 height 17
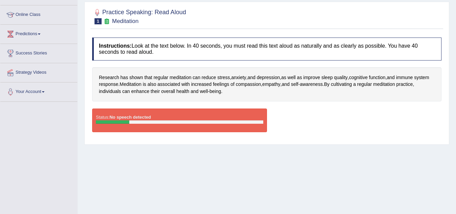
click at [354, 116] on div "Status: No speech detected Start Answering Stop Recording" at bounding box center [267, 123] width 350 height 30
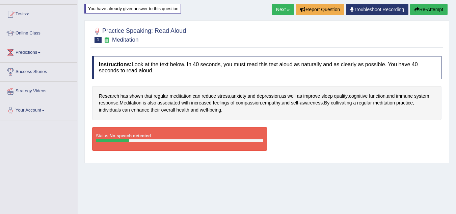
scroll to position [18, 0]
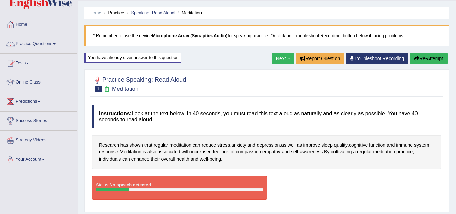
click at [55, 44] on link "Practice Questions" at bounding box center [38, 42] width 77 height 17
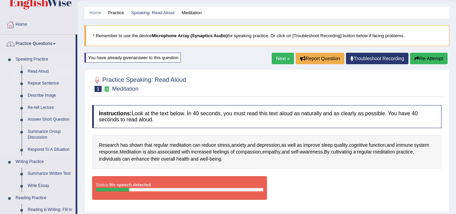
click at [44, 71] on link "Read Aloud" at bounding box center [50, 72] width 51 height 12
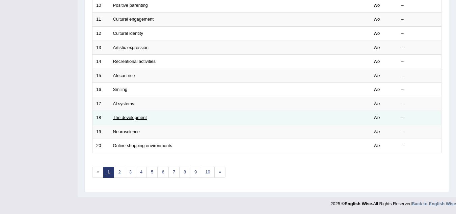
click at [129, 118] on link "The development" at bounding box center [130, 117] width 34 height 5
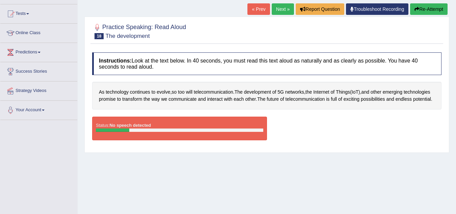
click at [428, 10] on button "Re-Attempt" at bounding box center [429, 8] width 38 height 11
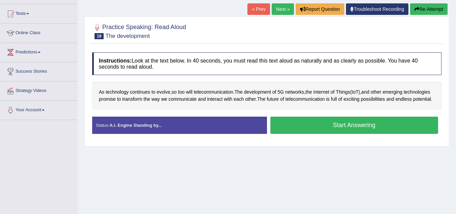
click at [326, 133] on button "Start Answering" at bounding box center [355, 125] width 168 height 17
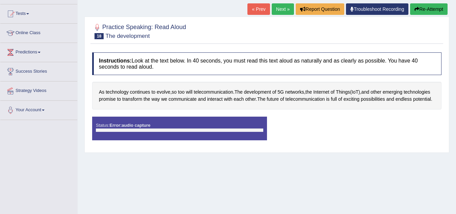
click at [426, 11] on button "Re-Attempt" at bounding box center [429, 8] width 38 height 11
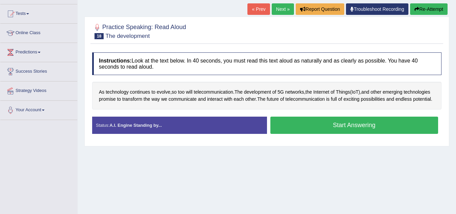
click at [303, 132] on button "Start Answering" at bounding box center [355, 125] width 168 height 17
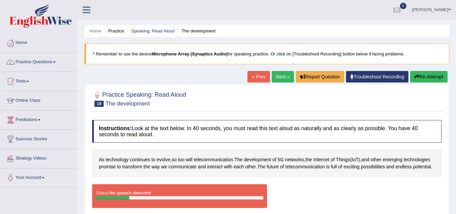
click at [428, 78] on button "Re-Attempt" at bounding box center [429, 76] width 38 height 11
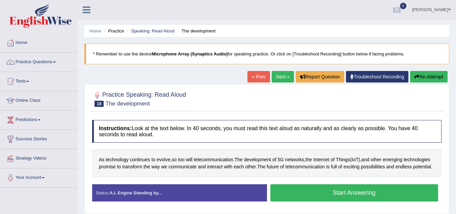
click at [328, 197] on button "Start Answering" at bounding box center [355, 192] width 168 height 17
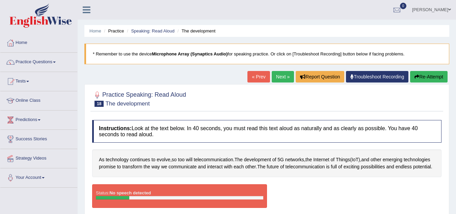
click at [365, 83] on div "« Prev Next » Report Question Troubleshoot Recording Re-Attempt" at bounding box center [349, 77] width 202 height 13
click at [368, 75] on link "Troubleshoot Recording" at bounding box center [377, 76] width 63 height 11
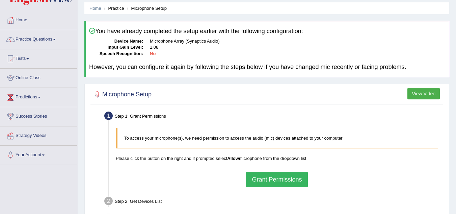
scroll to position [34, 0]
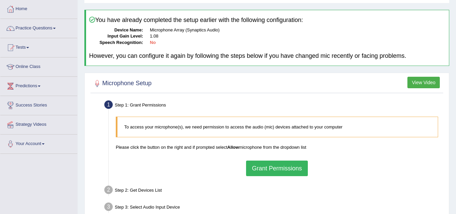
click at [265, 167] on button "Grant Permissions" at bounding box center [276, 168] width 61 height 16
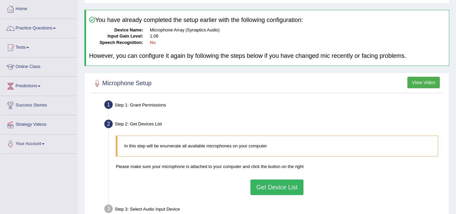
click at [275, 187] on button "Get Device List" at bounding box center [277, 187] width 53 height 16
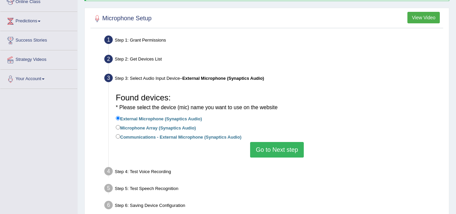
scroll to position [101, 0]
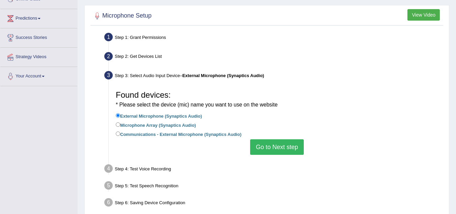
click at [275, 145] on button "Go to Next step" at bounding box center [277, 147] width 54 height 16
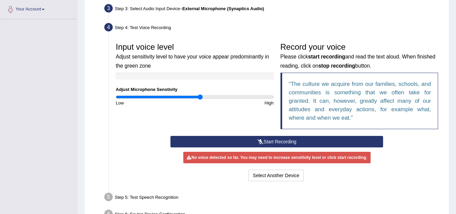
scroll to position [169, 0]
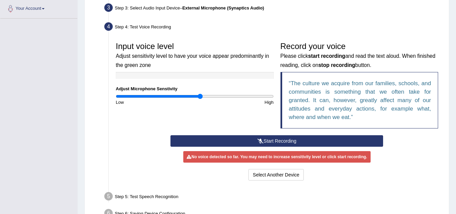
click at [246, 139] on button "Start Recording" at bounding box center [277, 140] width 213 height 11
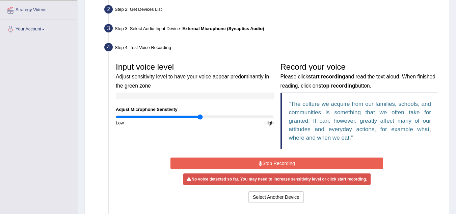
scroll to position [203, 0]
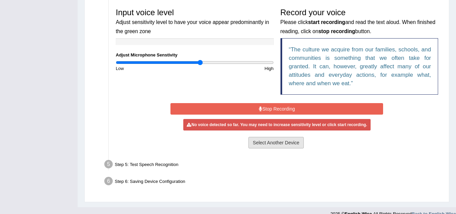
click at [279, 143] on button "Select Another Device" at bounding box center [276, 142] width 55 height 11
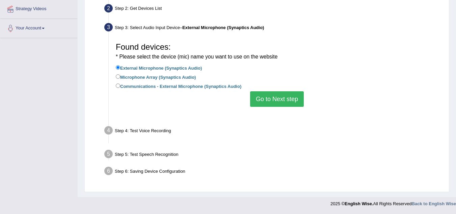
scroll to position [141, 0]
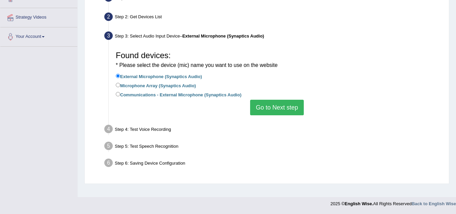
click at [137, 85] on label "Microphone Array (Synaptics Audio)" at bounding box center [156, 84] width 80 height 7
click at [120, 85] on input "Microphone Array (Synaptics Audio)" at bounding box center [118, 85] width 4 height 4
radio input "true"
click at [269, 108] on button "Go to Next step" at bounding box center [277, 108] width 54 height 16
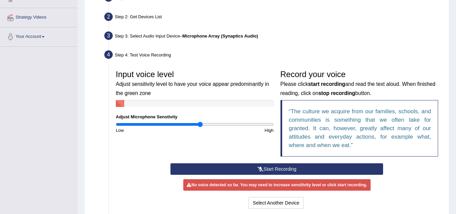
click at [250, 168] on button "Start Recording" at bounding box center [277, 168] width 213 height 11
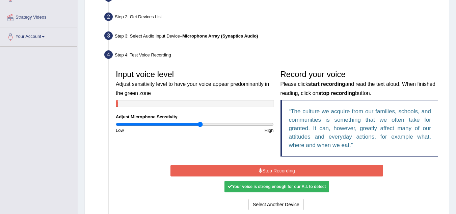
click at [279, 171] on button "Stop Recording" at bounding box center [277, 170] width 213 height 11
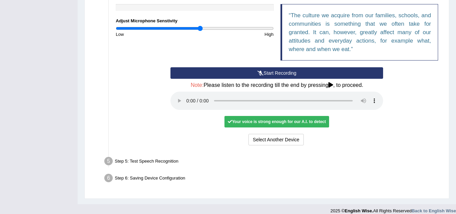
scroll to position [242, 0]
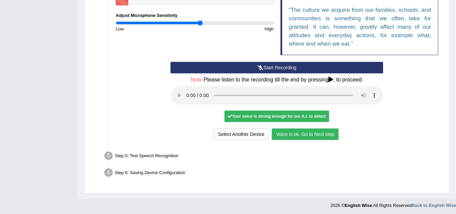
click at [328, 132] on button "Voice is ok. Go to Next step" at bounding box center [305, 133] width 67 height 11
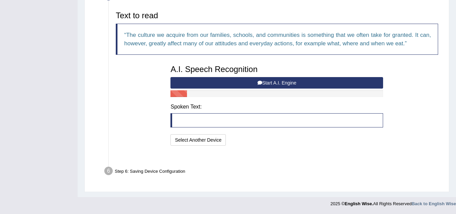
scroll to position [209, 0]
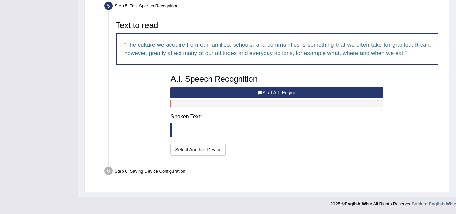
click at [238, 93] on button "Start A.I. Engine" at bounding box center [277, 92] width 213 height 11
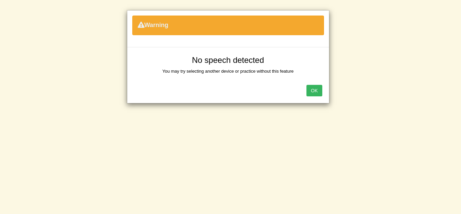
click at [311, 89] on button "OK" at bounding box center [315, 90] width 16 height 11
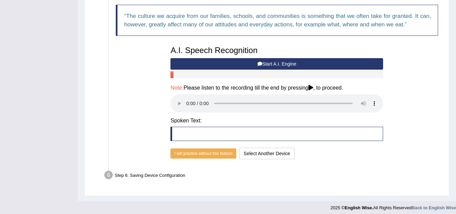
scroll to position [242, 0]
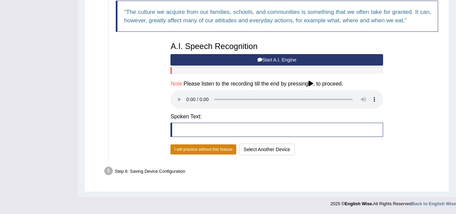
click at [205, 148] on button "I will practice without this feature" at bounding box center [204, 149] width 66 height 10
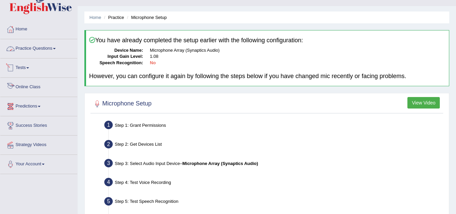
scroll to position [0, 0]
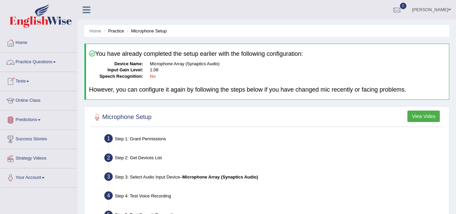
click at [50, 61] on link "Practice Questions" at bounding box center [38, 61] width 77 height 17
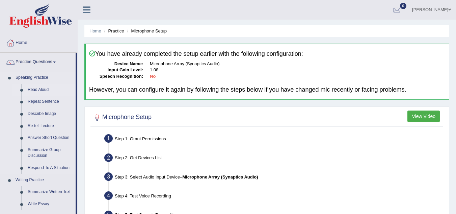
click at [46, 88] on link "Read Aloud" at bounding box center [50, 90] width 51 height 12
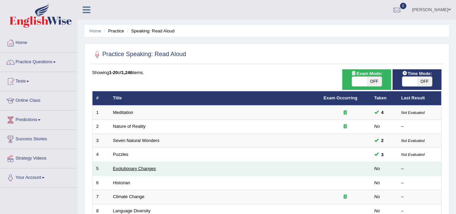
click at [155, 169] on link "Evolutionary Changes" at bounding box center [134, 168] width 43 height 5
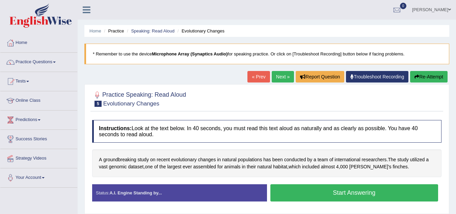
click at [151, 195] on strong "A.I. Engine Standing by..." at bounding box center [135, 192] width 52 height 5
click at [345, 196] on button "Start Answering" at bounding box center [355, 192] width 168 height 17
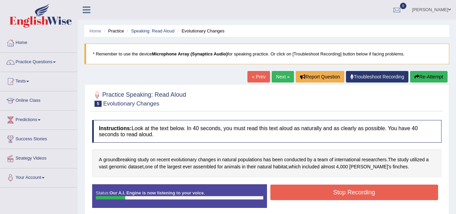
scroll to position [34, 0]
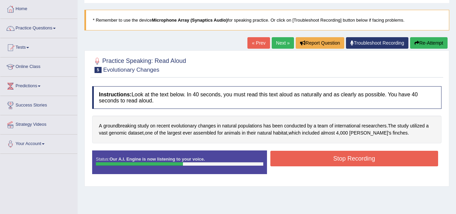
click at [367, 158] on button "Stop Recording" at bounding box center [355, 159] width 168 height 16
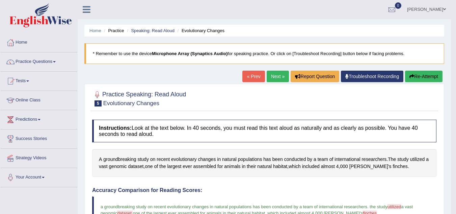
scroll to position [0, 0]
click at [274, 77] on link "Next »" at bounding box center [278, 76] width 22 height 11
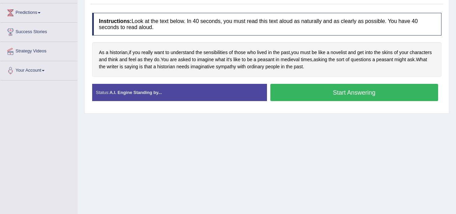
click at [310, 91] on button "Start Answering" at bounding box center [355, 92] width 168 height 17
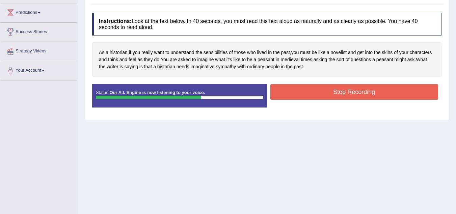
click at [310, 91] on button "Stop Recording" at bounding box center [355, 92] width 168 height 16
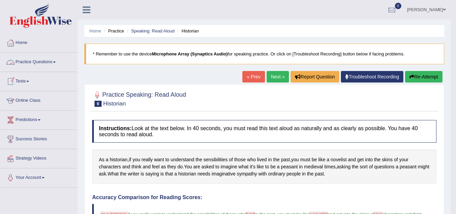
click at [53, 64] on link "Practice Questions" at bounding box center [38, 61] width 77 height 17
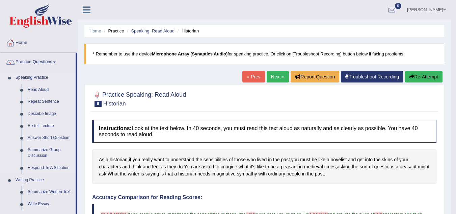
click at [50, 101] on link "Repeat Sentence" at bounding box center [50, 102] width 51 height 12
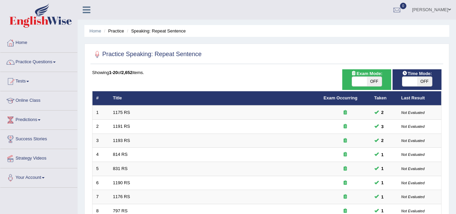
click at [121, 183] on link "1190 RS" at bounding box center [121, 182] width 17 height 5
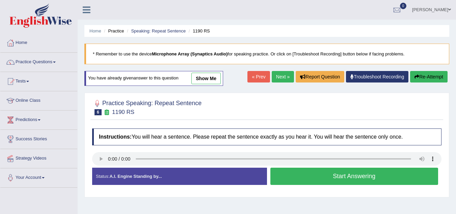
click at [419, 76] on button "Re-Attempt" at bounding box center [429, 76] width 38 height 11
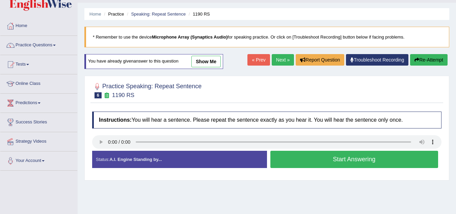
scroll to position [34, 0]
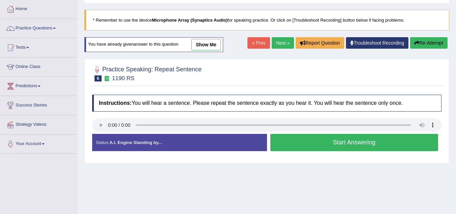
click at [277, 42] on link "Next »" at bounding box center [283, 42] width 22 height 11
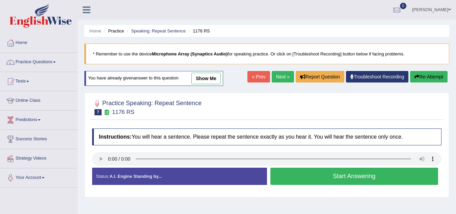
click at [314, 172] on button "Start Answering" at bounding box center [355, 176] width 168 height 17
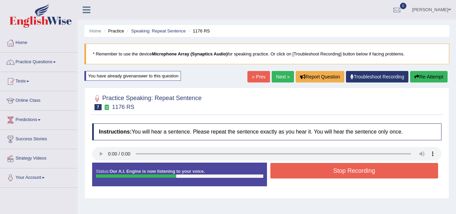
click at [311, 172] on button "Stop Recording" at bounding box center [355, 171] width 168 height 16
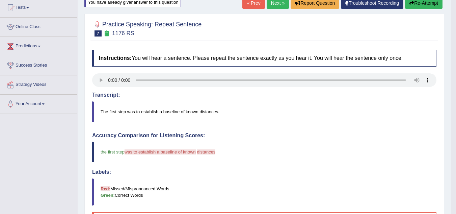
scroll to position [68, 0]
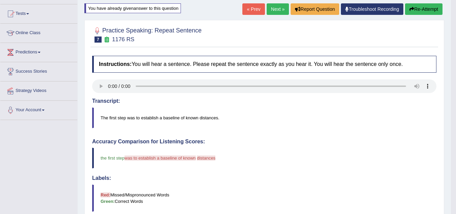
click at [258, 9] on link "« Prev" at bounding box center [254, 8] width 22 height 11
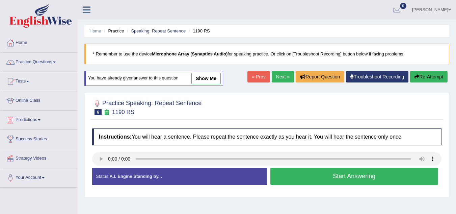
click at [279, 77] on link "Next »" at bounding box center [283, 76] width 22 height 11
click at [302, 179] on button "Start Answering" at bounding box center [355, 176] width 168 height 17
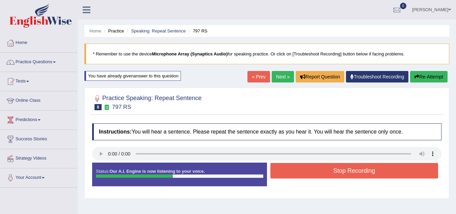
click at [306, 170] on button "Stop Recording" at bounding box center [355, 171] width 168 height 16
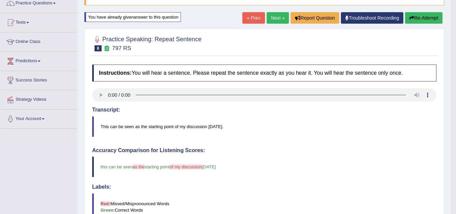
scroll to position [44, 0]
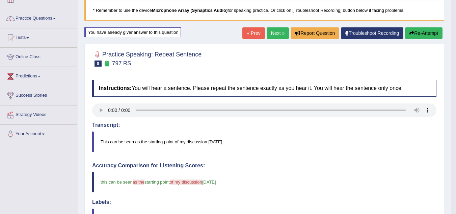
click at [272, 32] on link "Next »" at bounding box center [278, 32] width 22 height 11
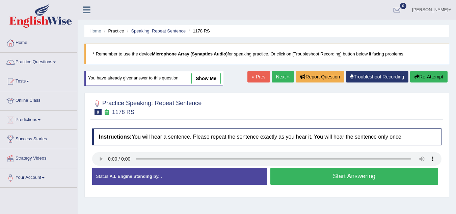
click at [350, 177] on button "Start Answering" at bounding box center [355, 176] width 168 height 17
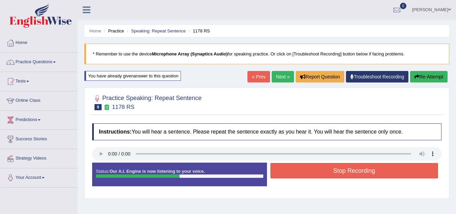
click at [350, 177] on button "Stop Recording" at bounding box center [355, 171] width 168 height 16
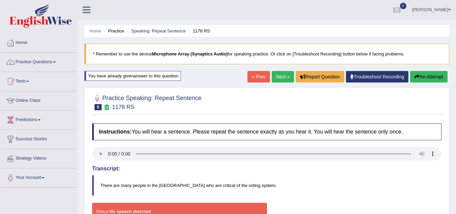
click at [277, 78] on link "Next »" at bounding box center [283, 76] width 22 height 11
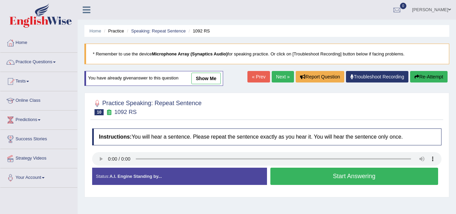
click at [336, 177] on button "Start Answering" at bounding box center [355, 176] width 168 height 17
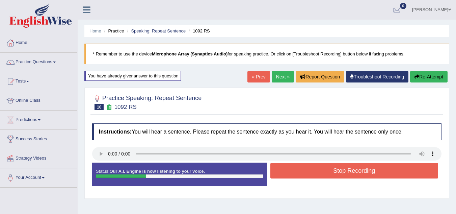
scroll to position [34, 0]
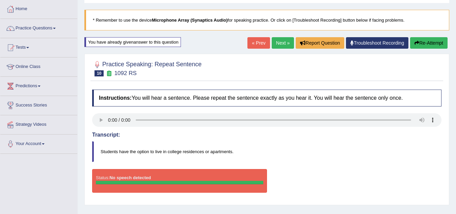
click at [279, 43] on link "Next »" at bounding box center [283, 42] width 22 height 11
